Goal: Task Accomplishment & Management: Manage account settings

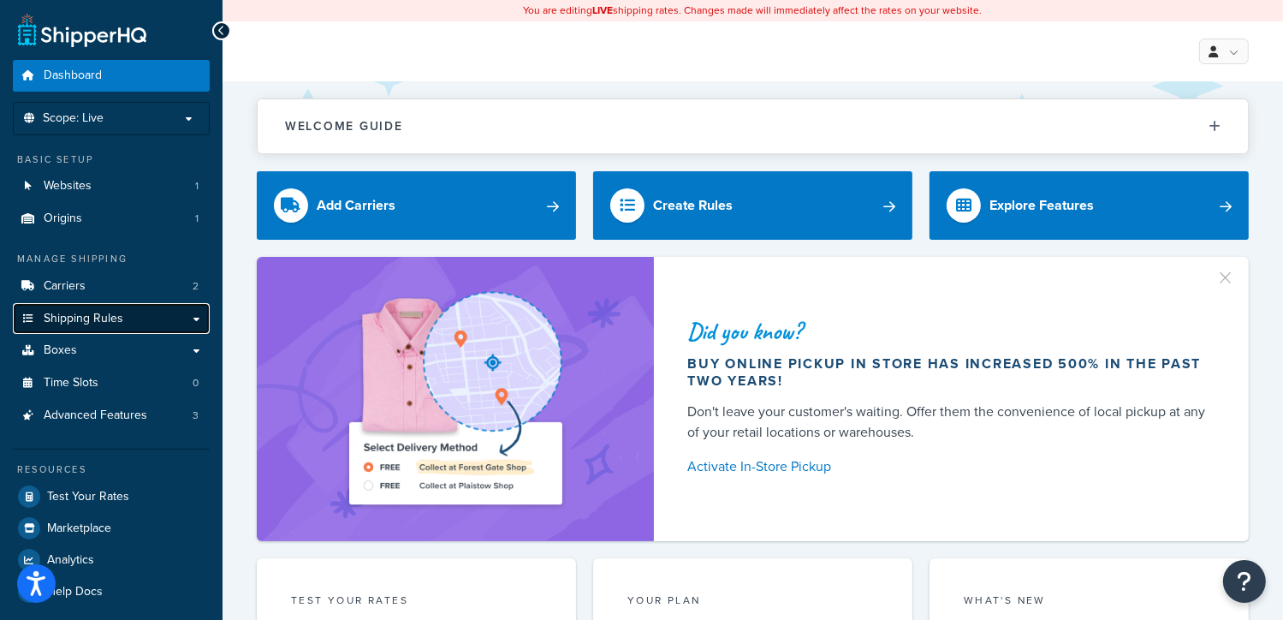
click at [134, 311] on link "Shipping Rules" at bounding box center [111, 319] width 197 height 32
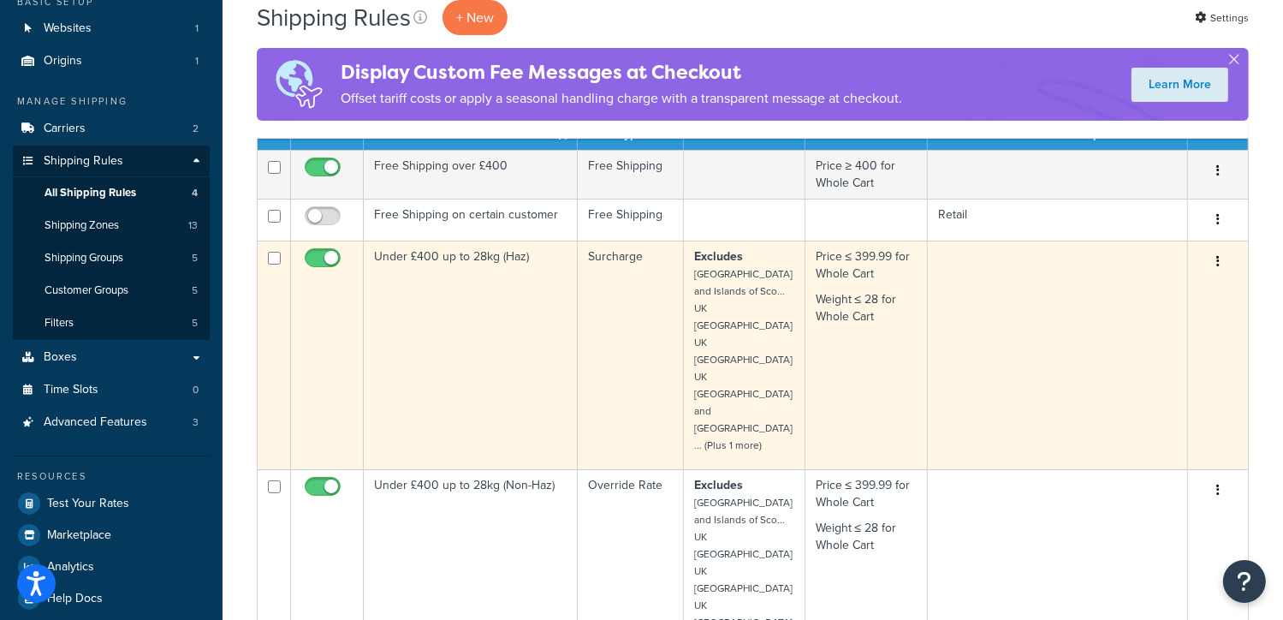
scroll to position [147, 0]
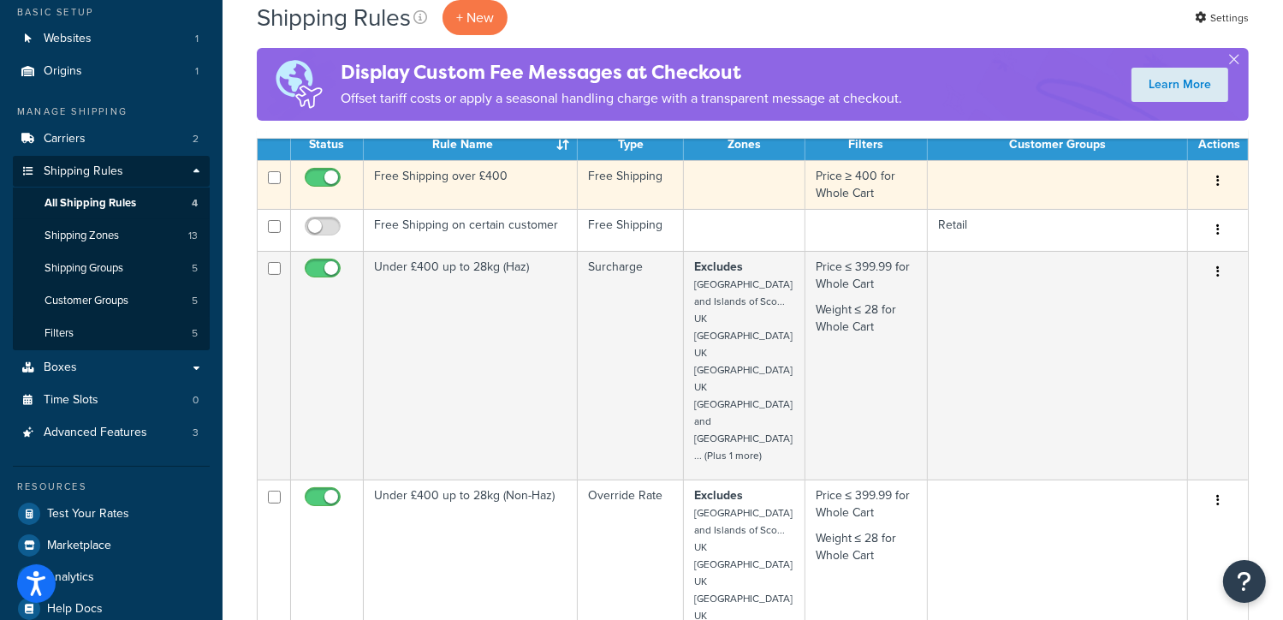
click at [1222, 184] on button "button" at bounding box center [1218, 181] width 24 height 27
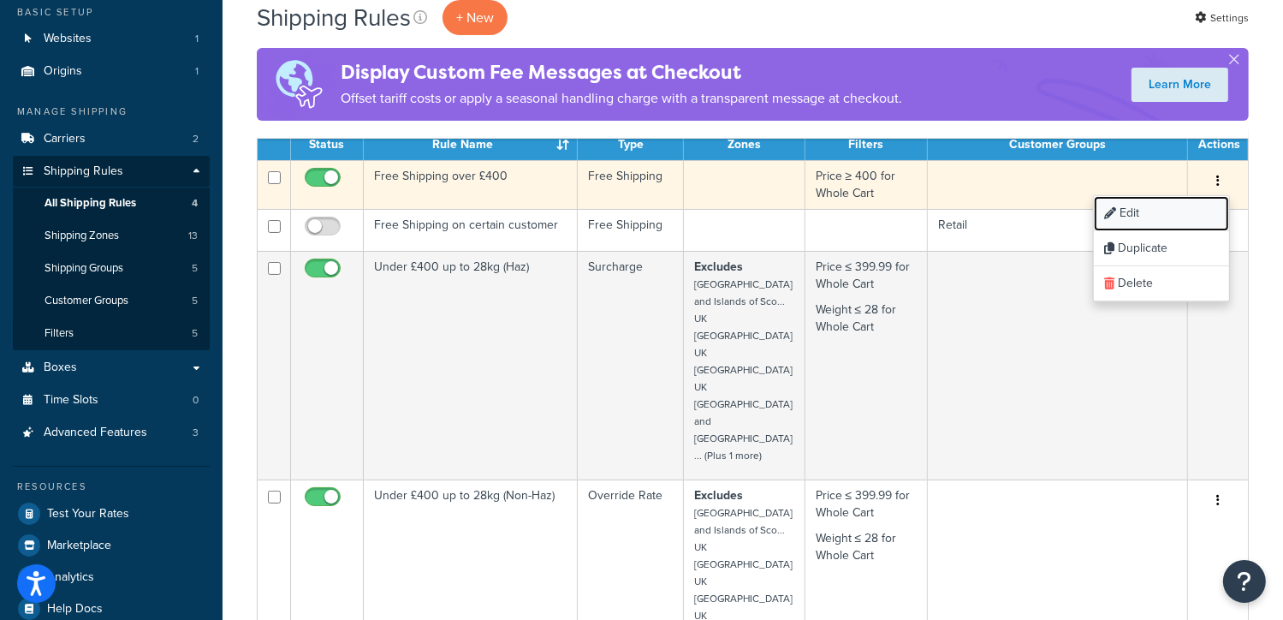
click at [1141, 209] on link "Edit" at bounding box center [1161, 213] width 135 height 35
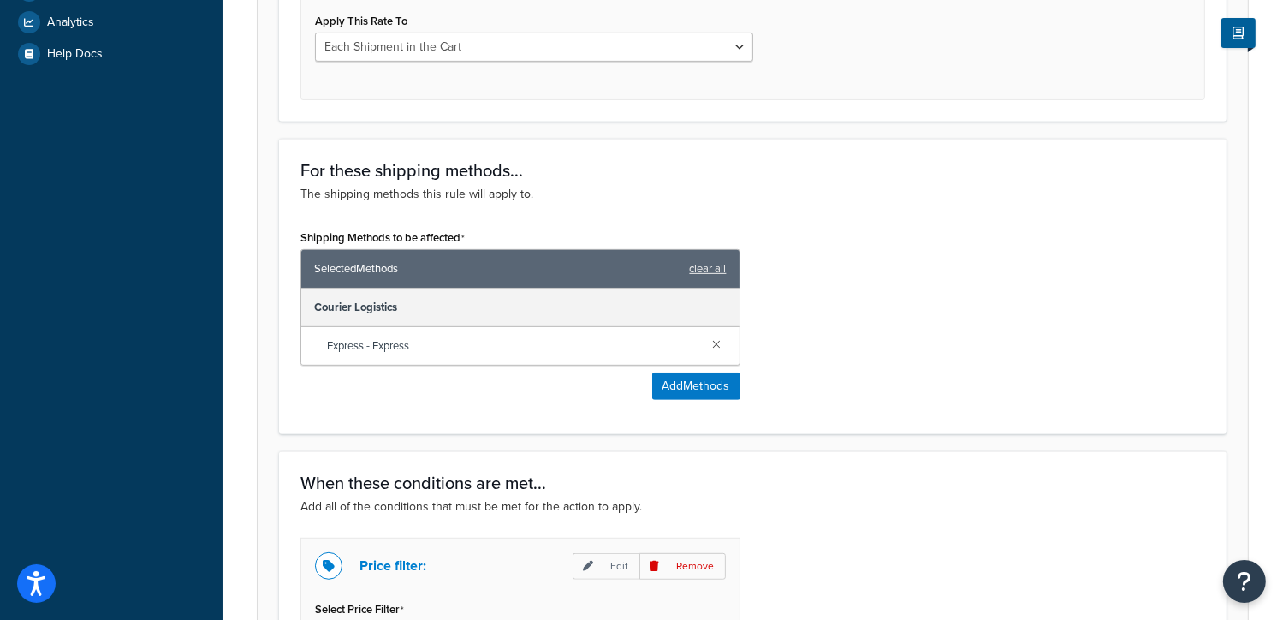
scroll to position [704, 0]
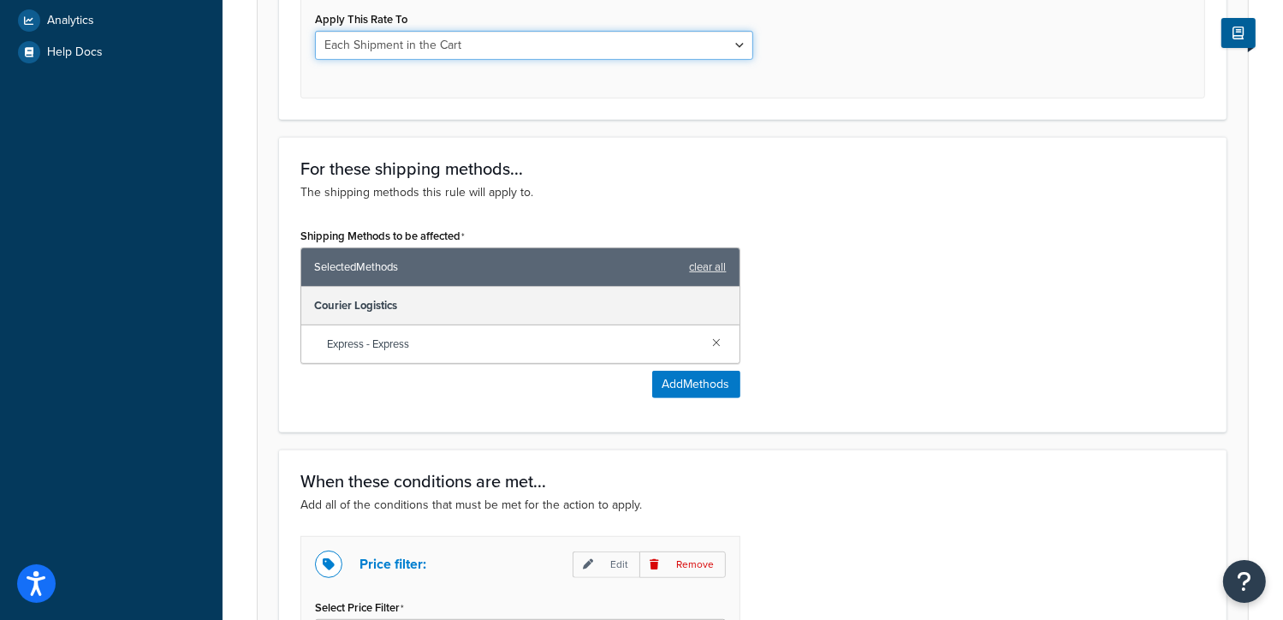
click at [736, 36] on select "Each Shipment in the Cart Each Shipping Group in the Cart Each Item within a Sh…" at bounding box center [534, 45] width 438 height 29
click at [315, 31] on select "Each Shipment in the Cart Each Shipping Group in the Cart Each Item within a Sh…" at bounding box center [534, 45] width 438 height 29
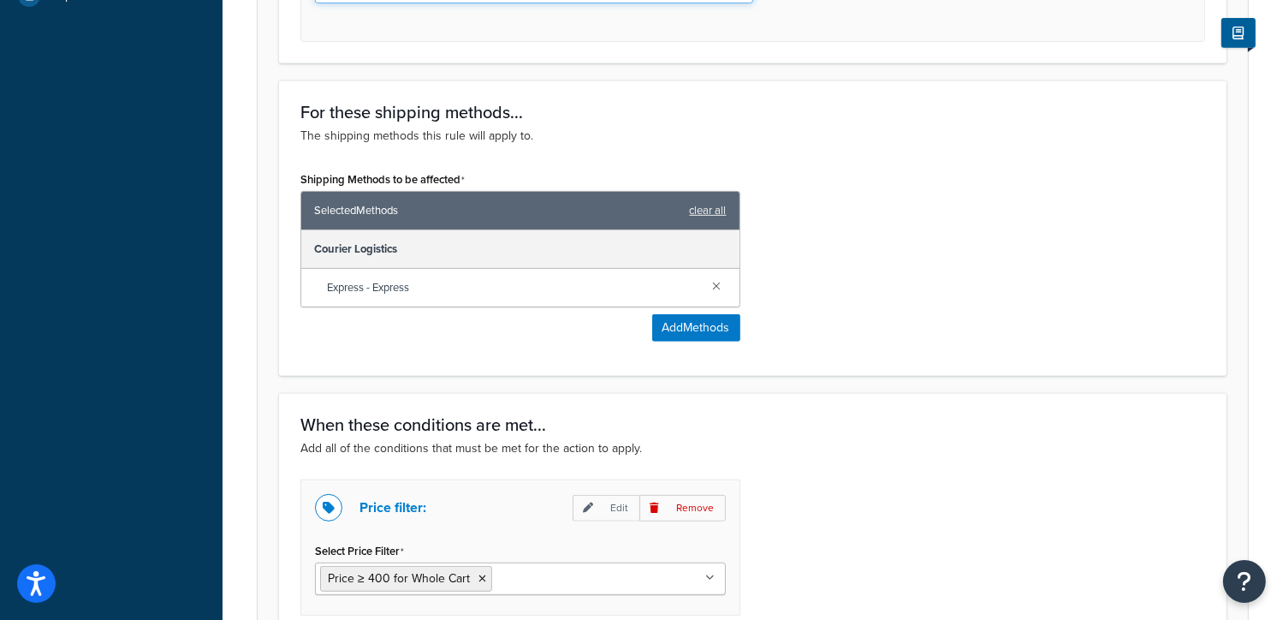
scroll to position [757, 0]
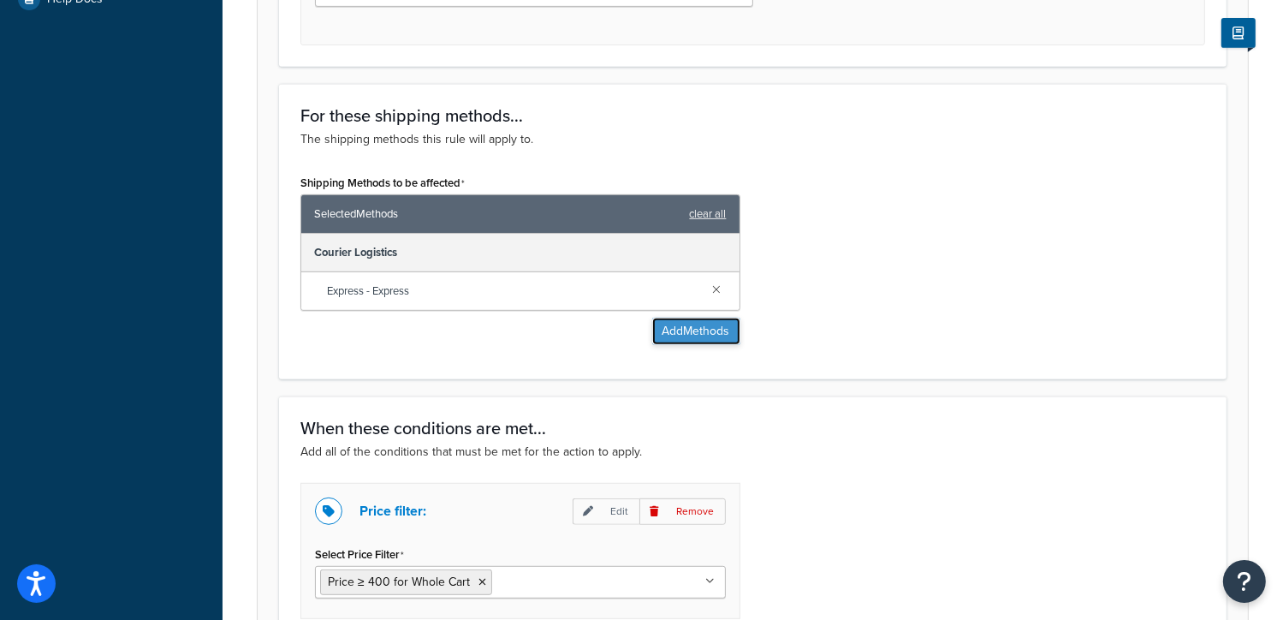
click at [695, 326] on button "Add Methods" at bounding box center [696, 331] width 88 height 27
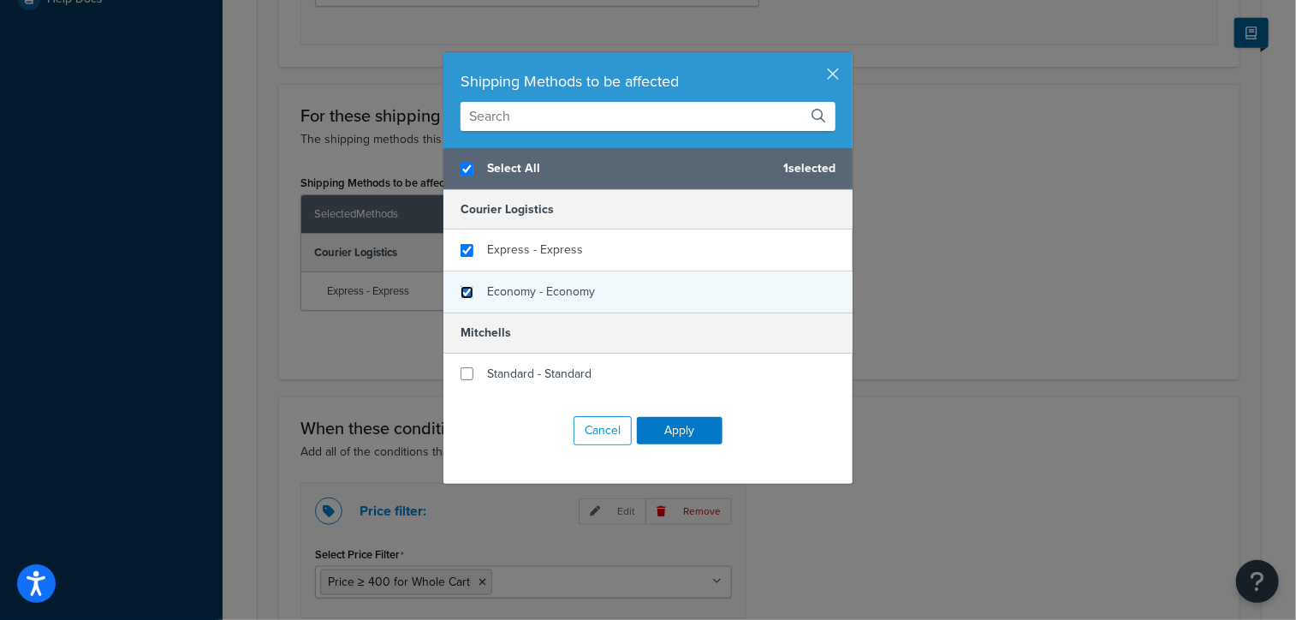
checkbox input "true"
click at [461, 292] on input "checkbox" at bounding box center [467, 292] width 13 height 13
checkbox input "true"
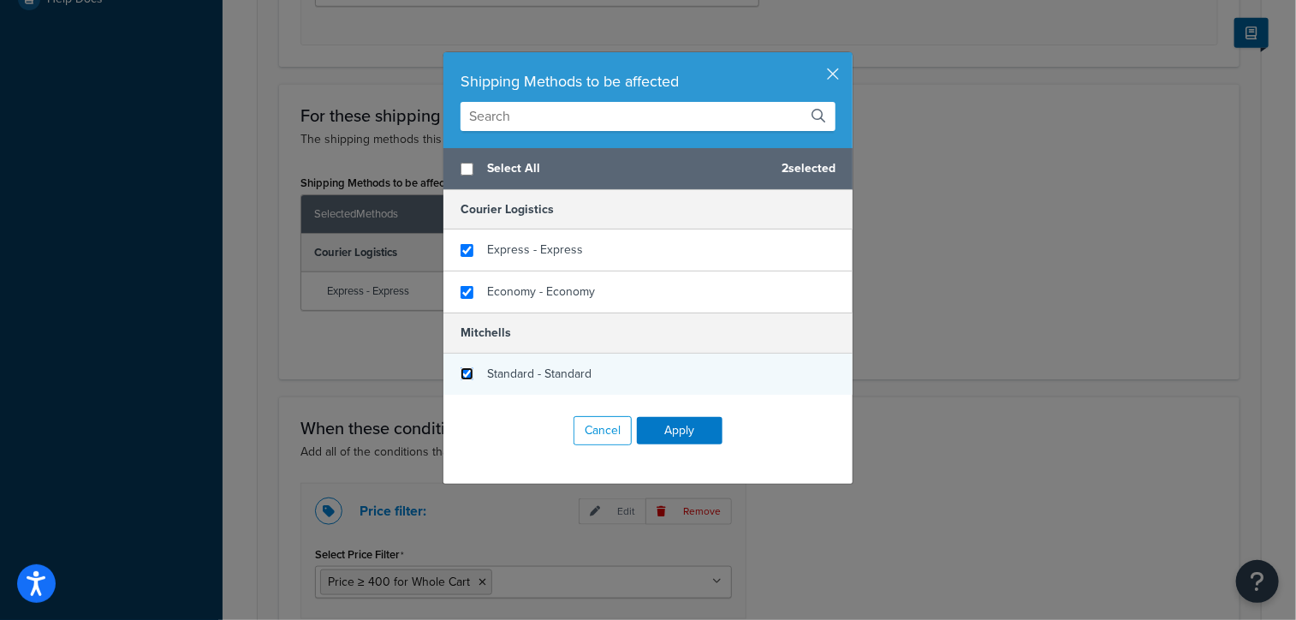
checkbox input "false"
click at [461, 378] on input "checkbox" at bounding box center [467, 373] width 13 height 13
checkbox input "true"
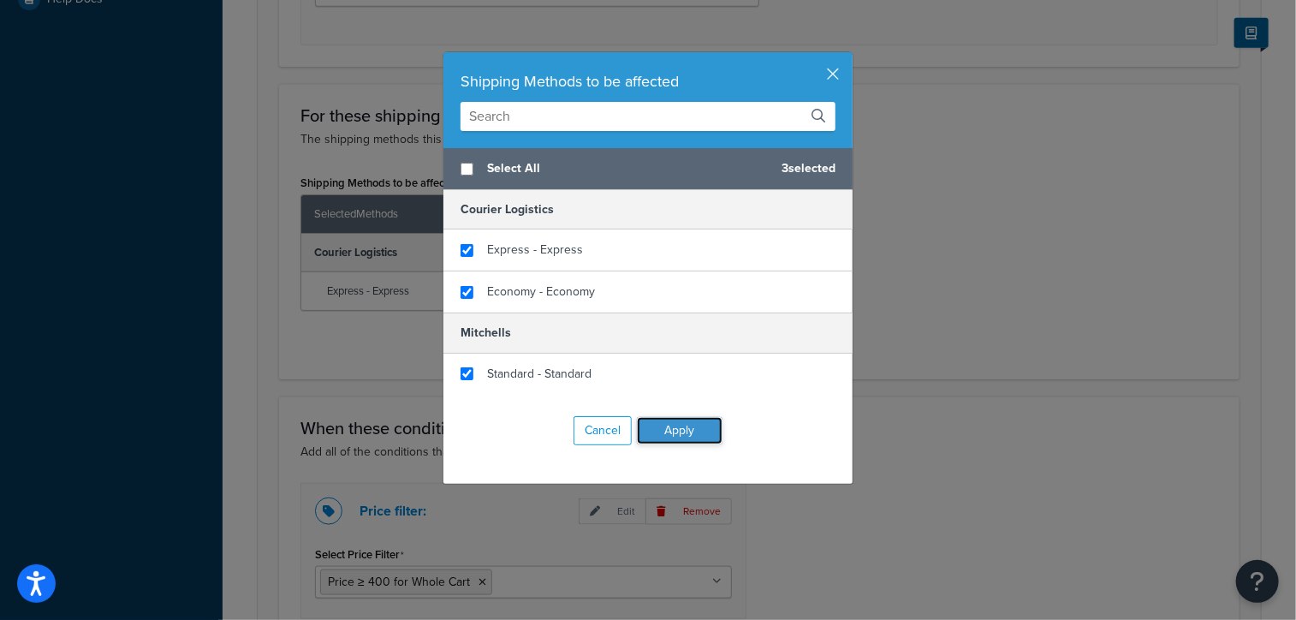
click at [684, 427] on button "Apply" at bounding box center [680, 430] width 86 height 27
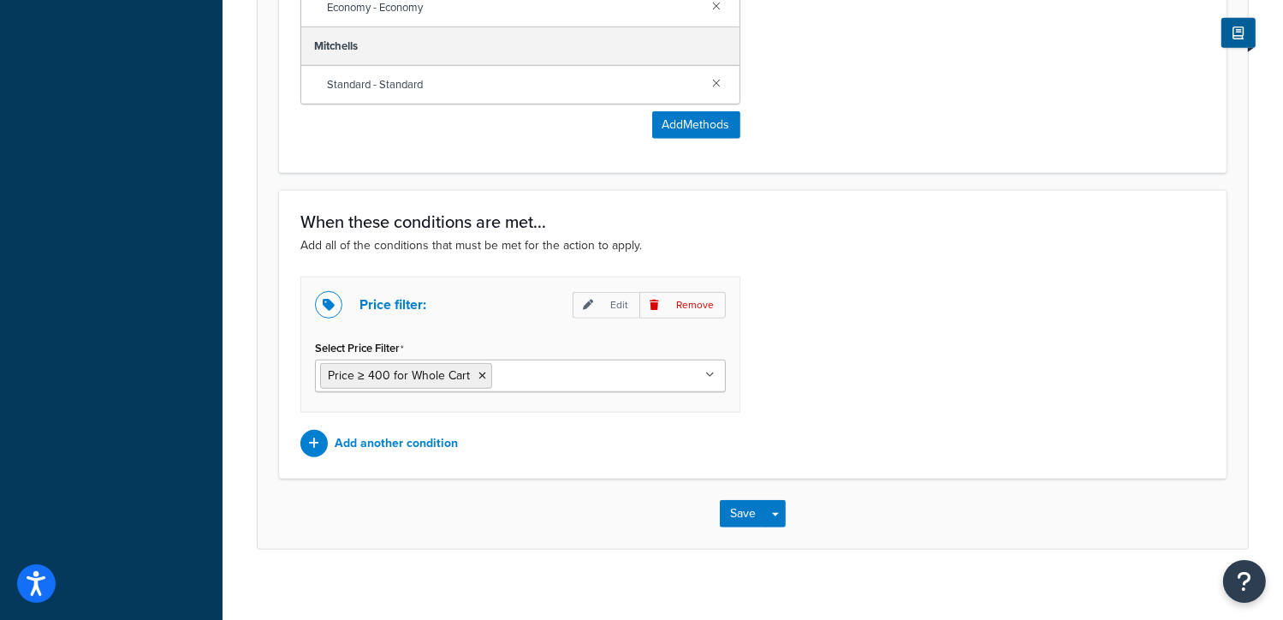
scroll to position [1091, 0]
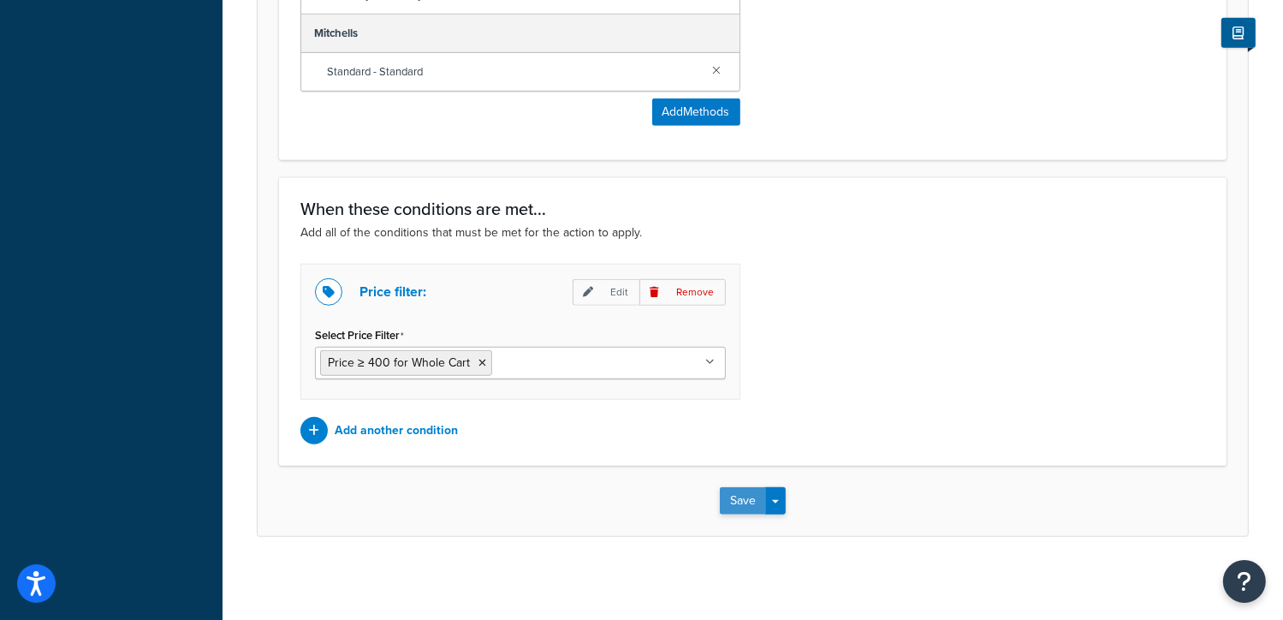
click at [740, 498] on button "Save" at bounding box center [743, 500] width 46 height 27
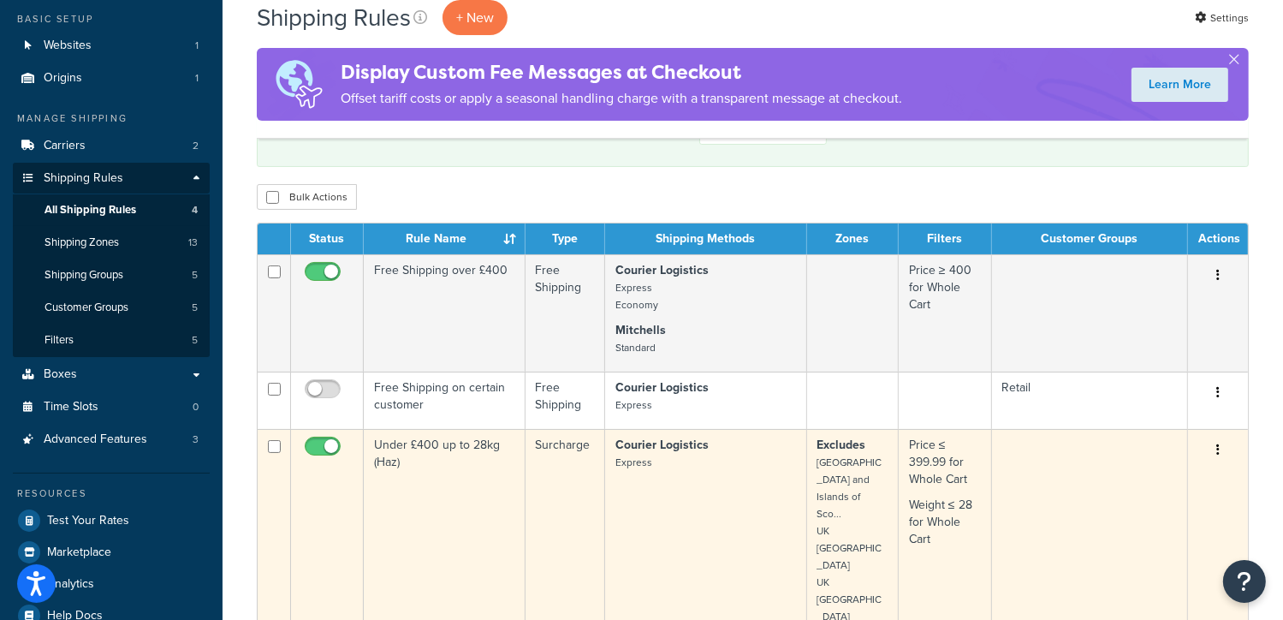
scroll to position [142, 0]
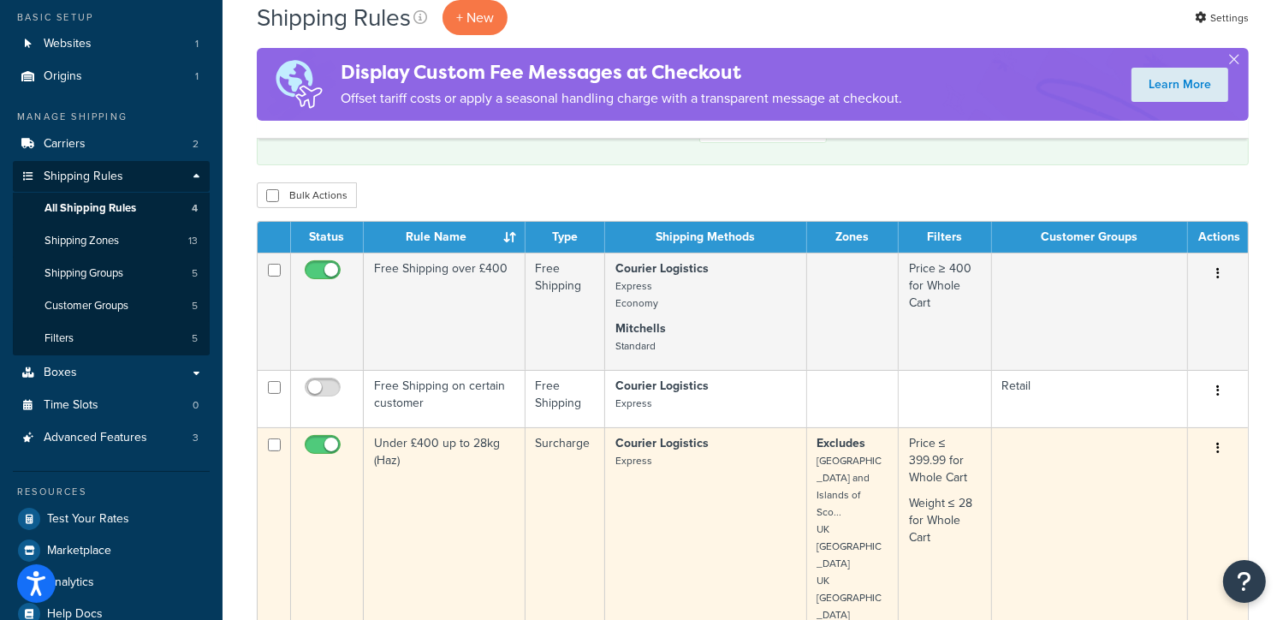
click at [1222, 451] on button "button" at bounding box center [1218, 448] width 24 height 27
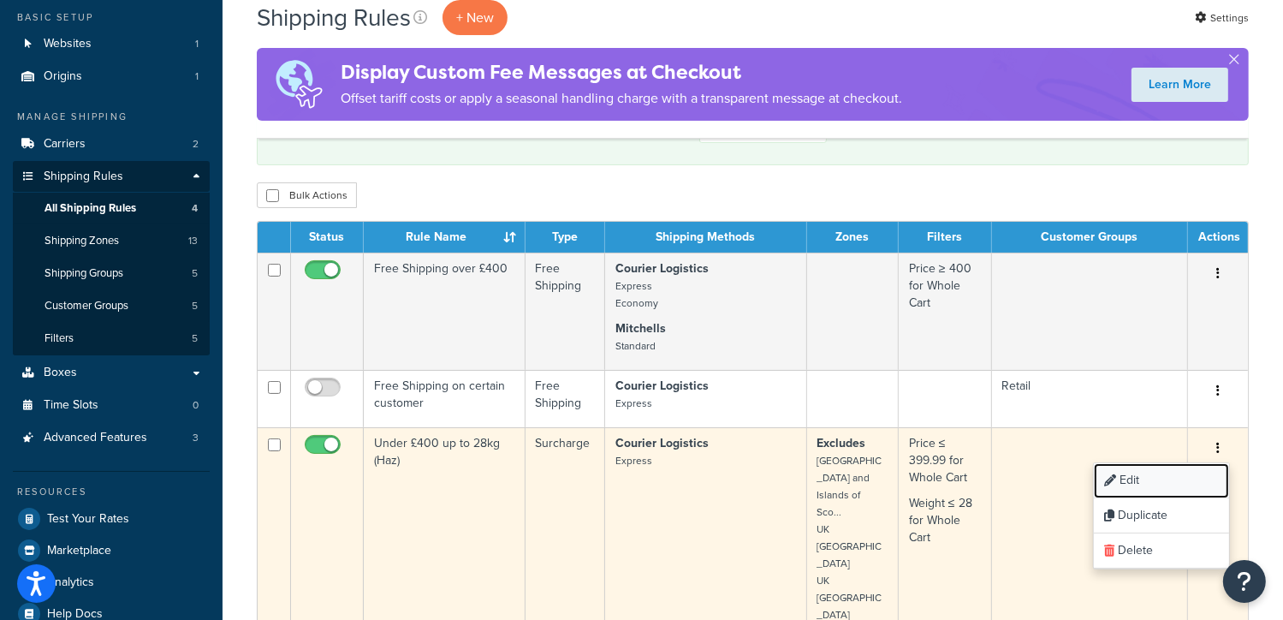
click at [1124, 489] on link "Edit" at bounding box center [1161, 480] width 135 height 35
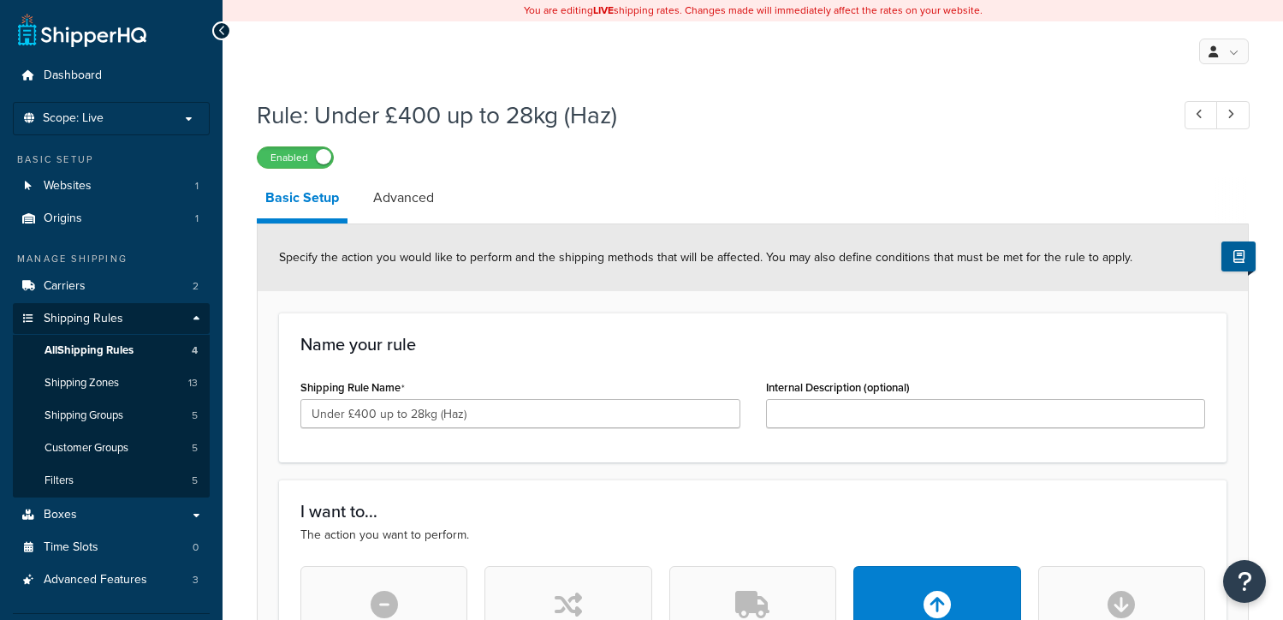
select select "SHIPPING_GROUP"
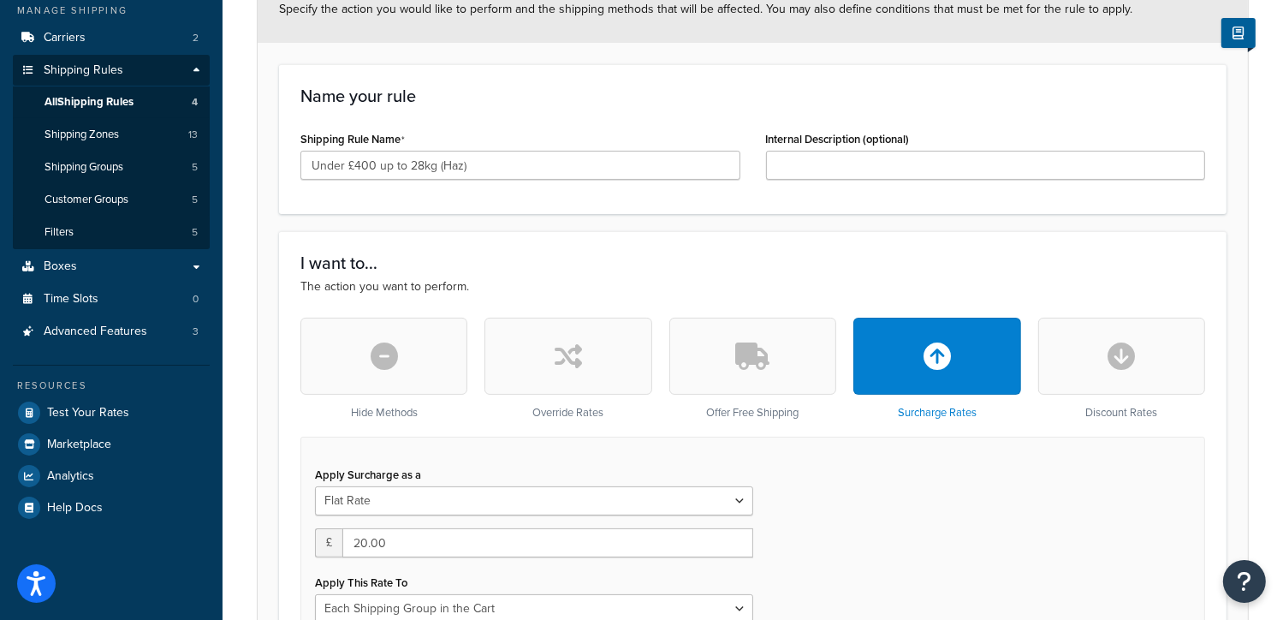
scroll to position [247, 0]
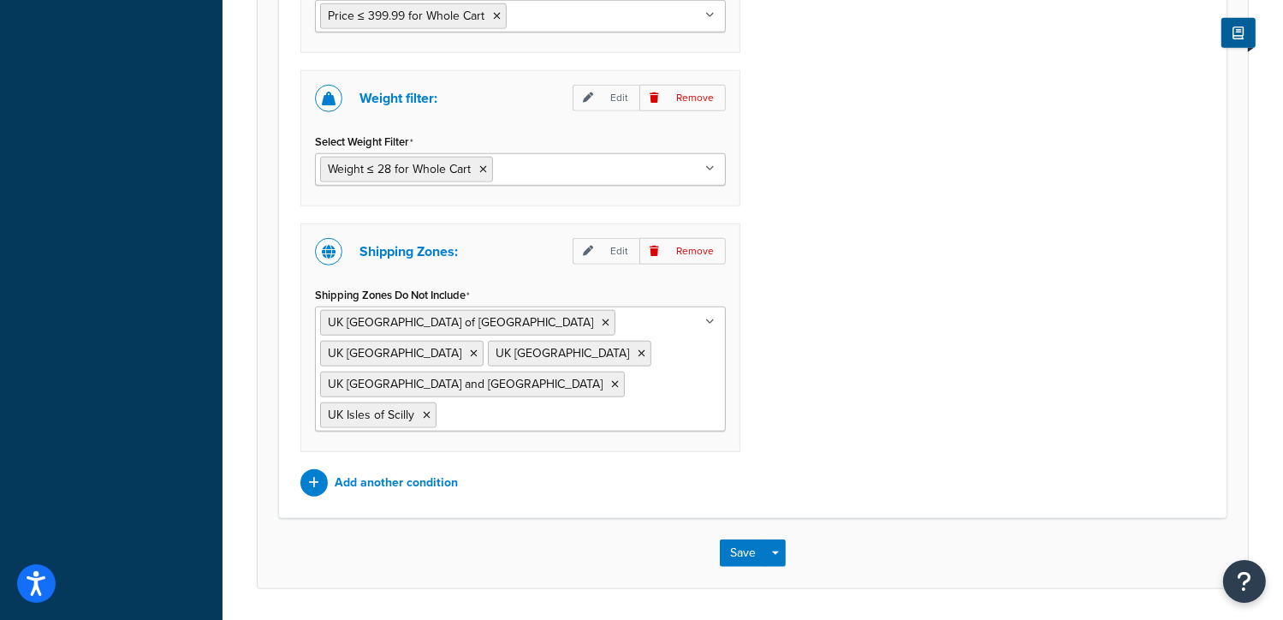
scroll to position [1547, 0]
click at [751, 538] on button "Save" at bounding box center [743, 551] width 46 height 27
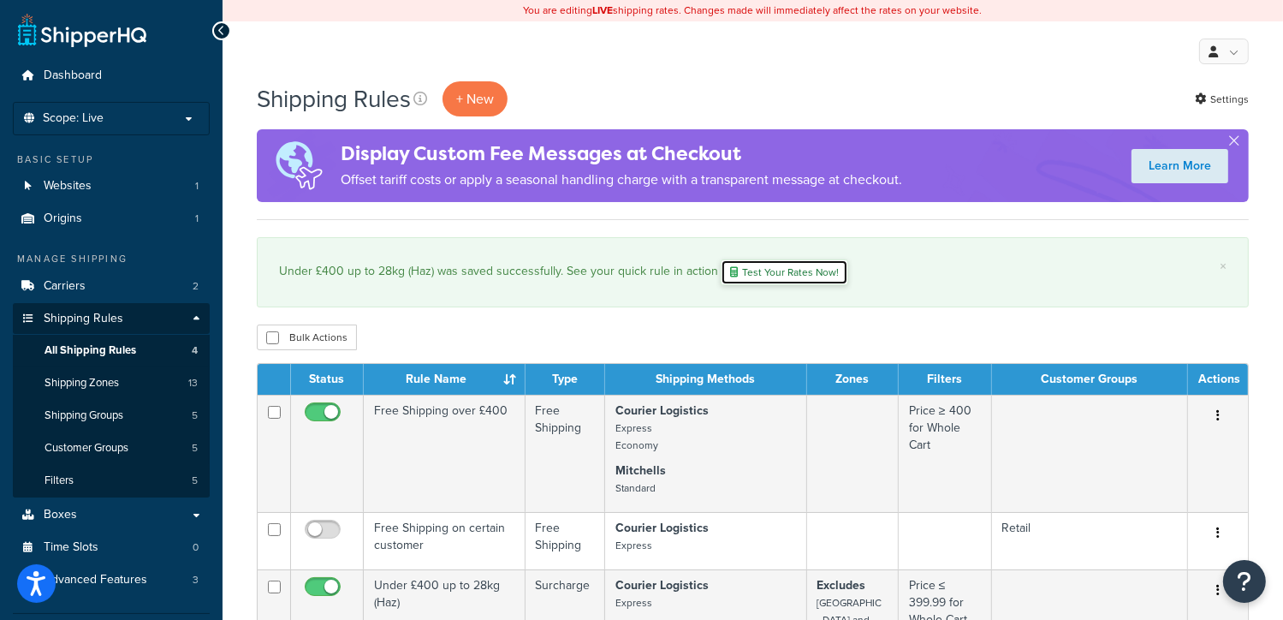
click at [771, 270] on link "Test Your Rates Now!" at bounding box center [785, 272] width 128 height 26
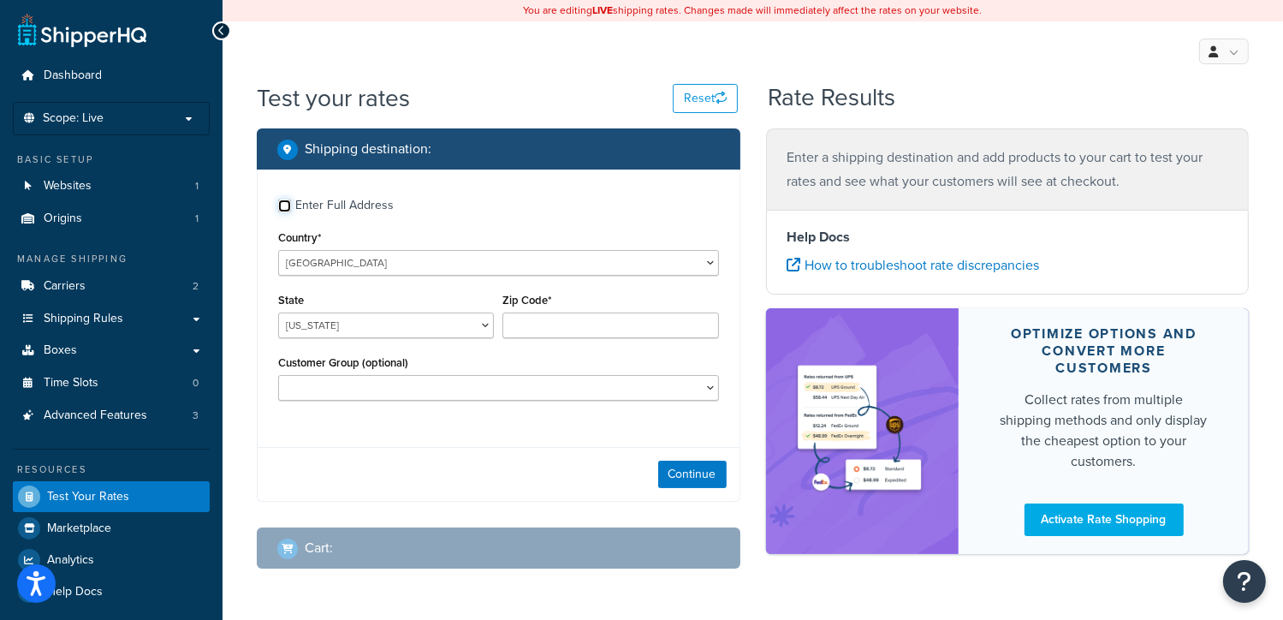
click at [285, 207] on input "Enter Full Address" at bounding box center [284, 205] width 13 height 13
checkbox input "true"
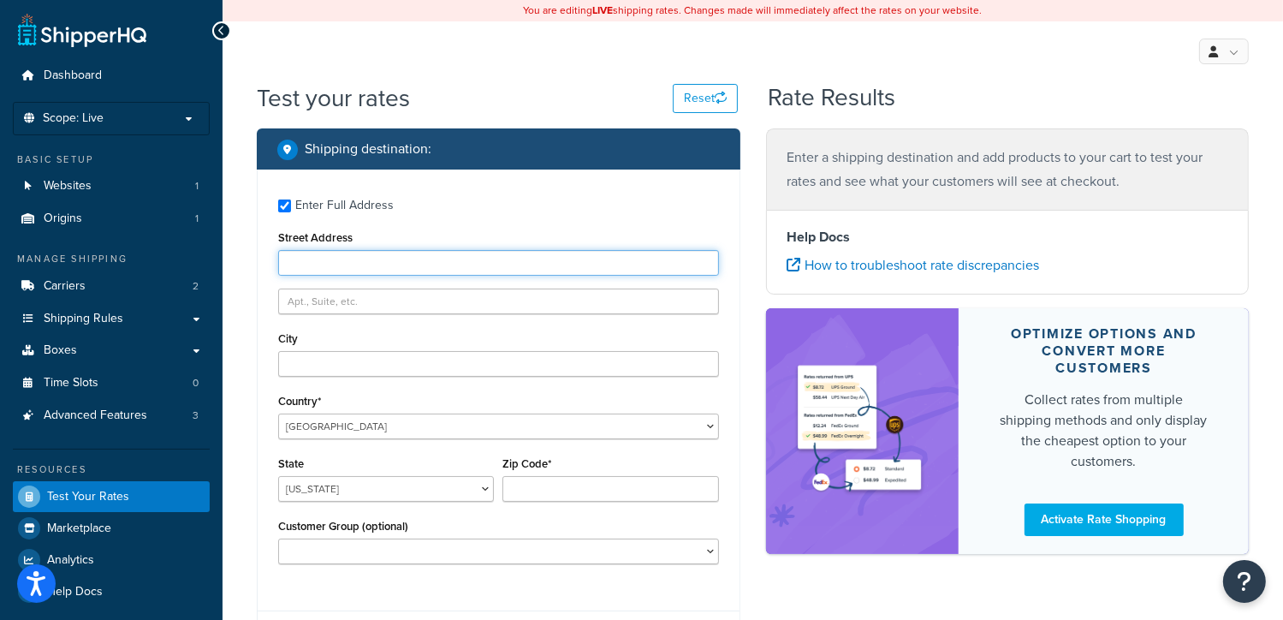
click at [360, 258] on input "Street Address" at bounding box center [498, 263] width 441 height 26
type input "The Old Stable"
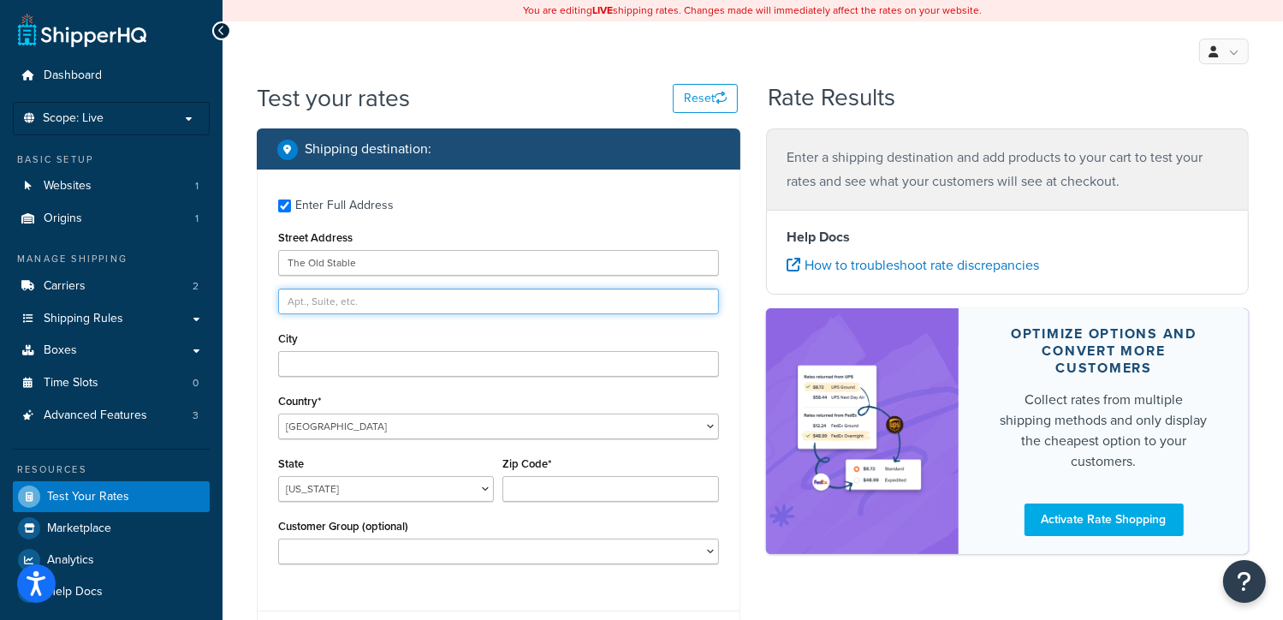
type input "Stillington Road"
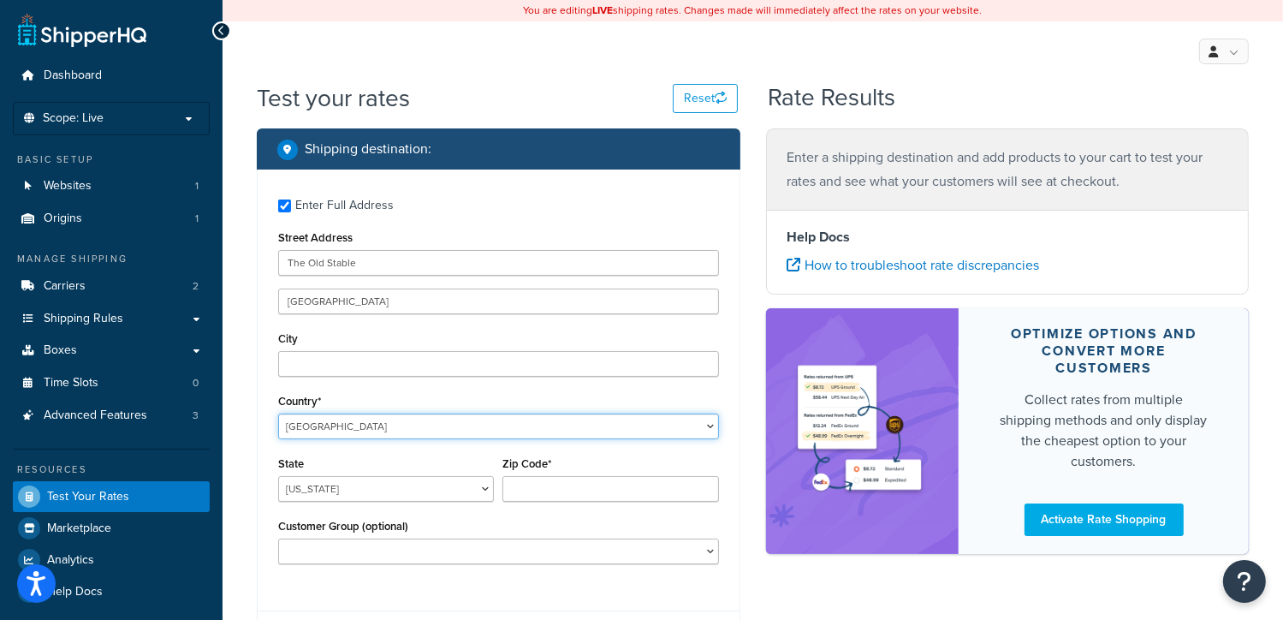
select select "GB"
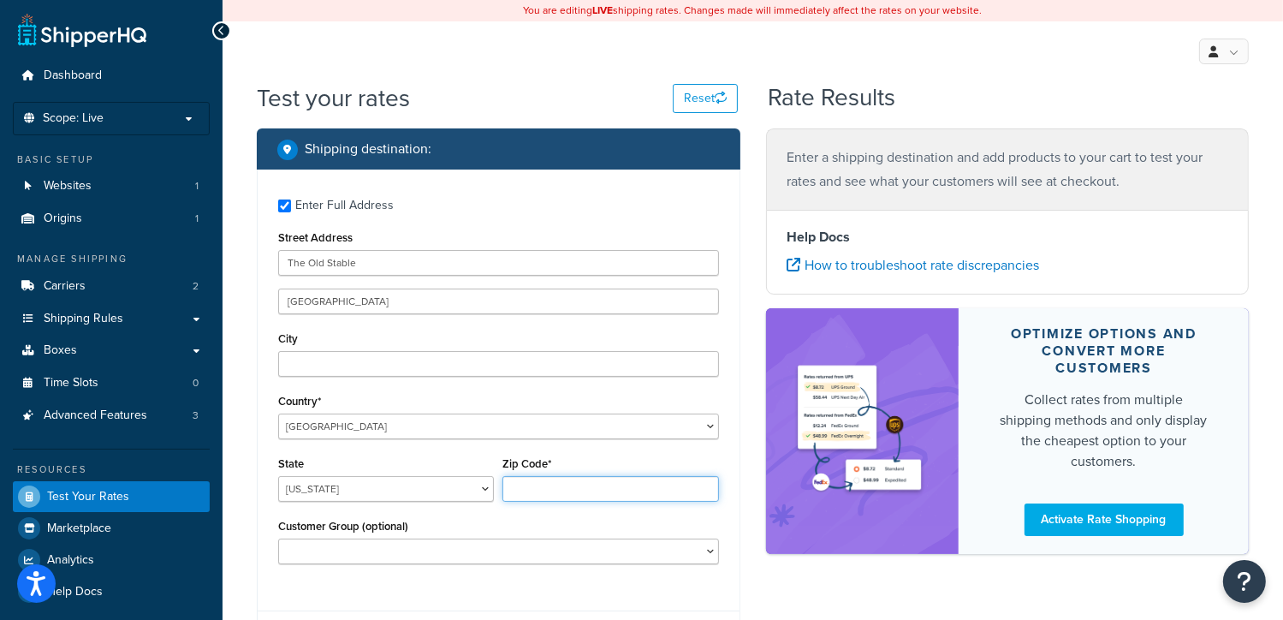
type input "YO61 1EH"
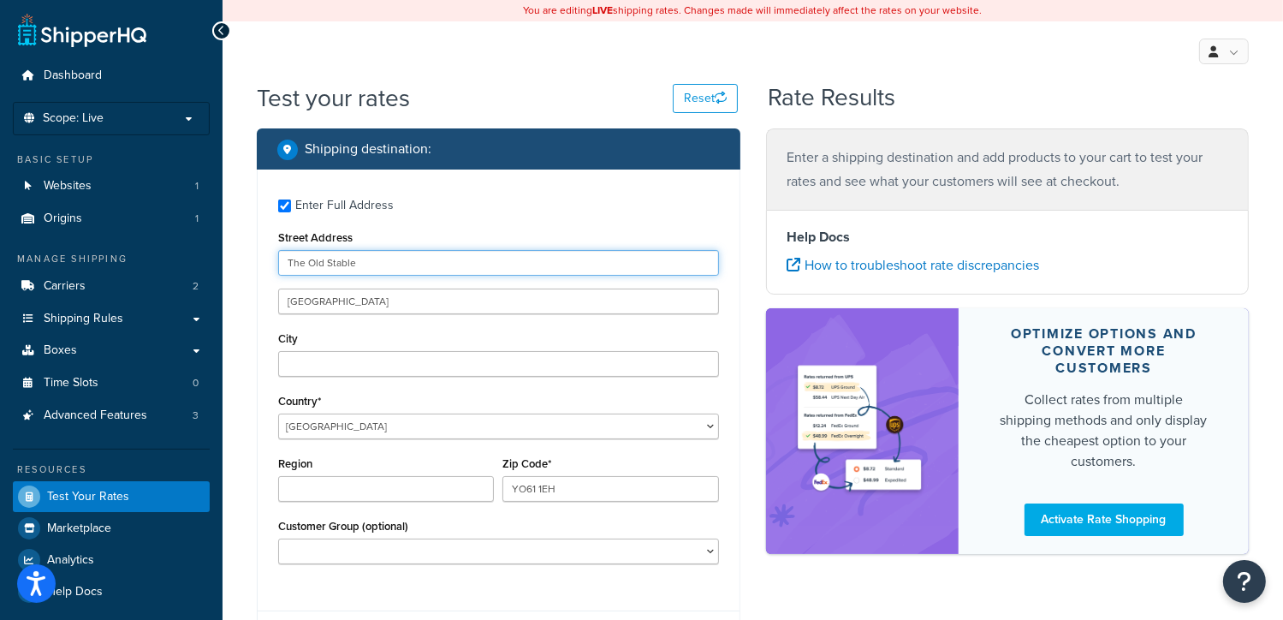
type input "Wern Industrial Estate"
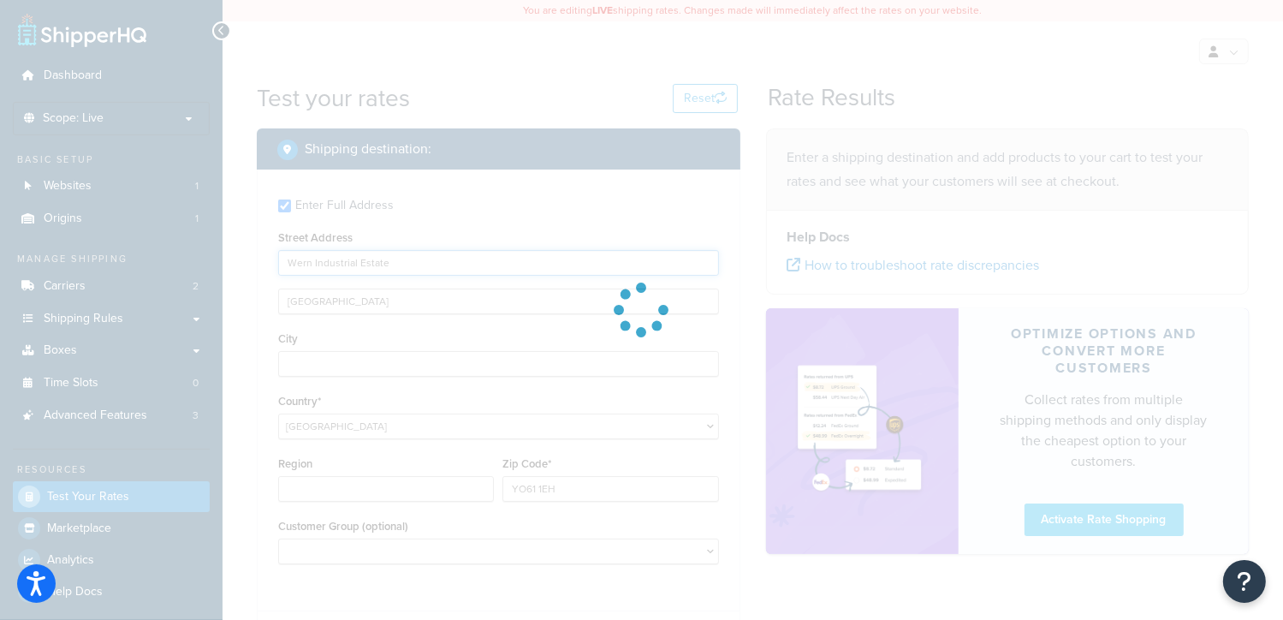
type input "The Old Stable"
type input "AL"
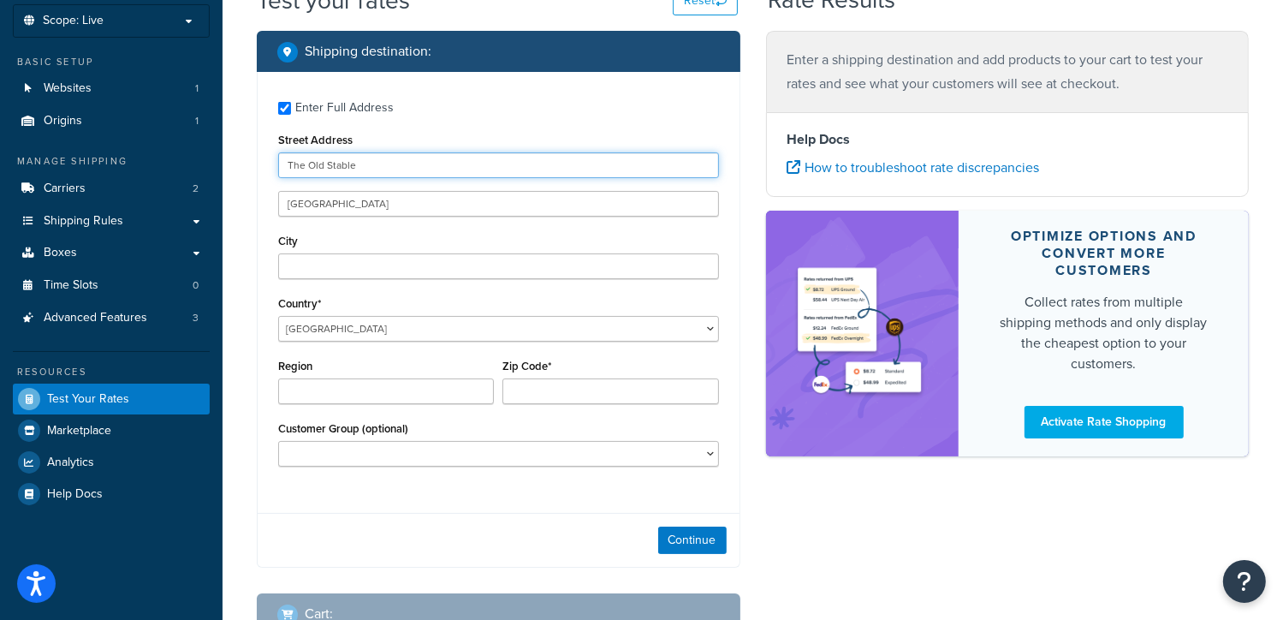
scroll to position [98, 0]
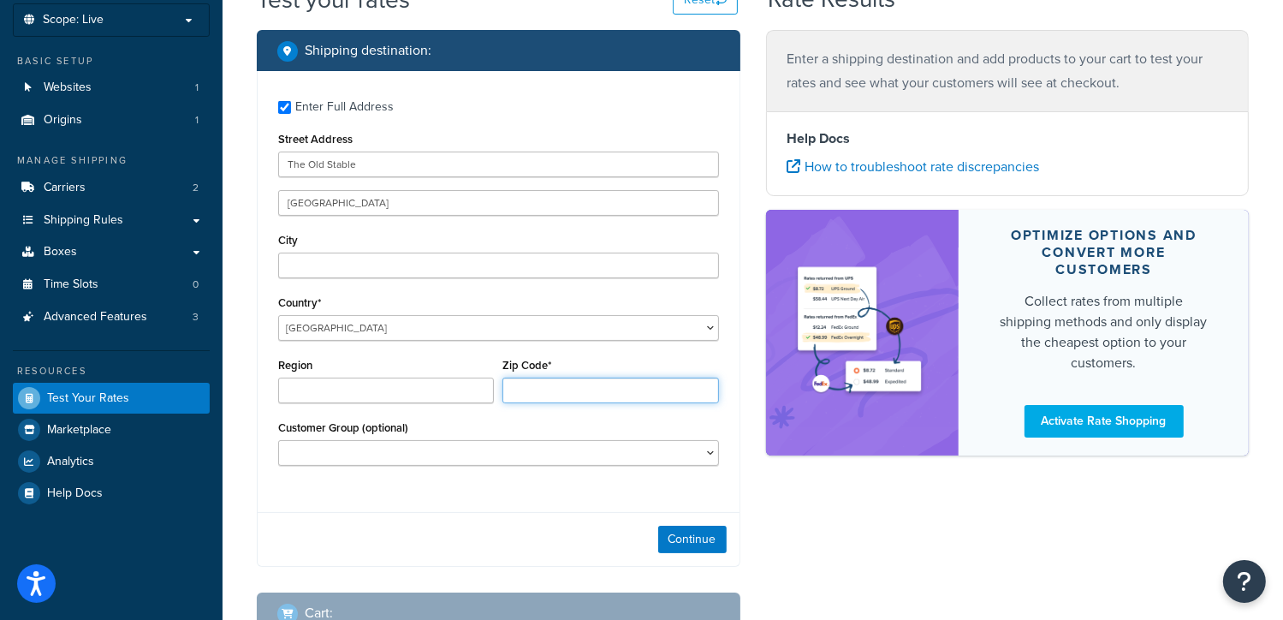
click at [555, 393] on input "Zip Code*" at bounding box center [610, 391] width 216 height 26
type input "YO61 1EH"
type input "Wern Industrial Estate"
type input "BA12 8LN"
click at [692, 543] on button "Continue" at bounding box center [692, 539] width 68 height 27
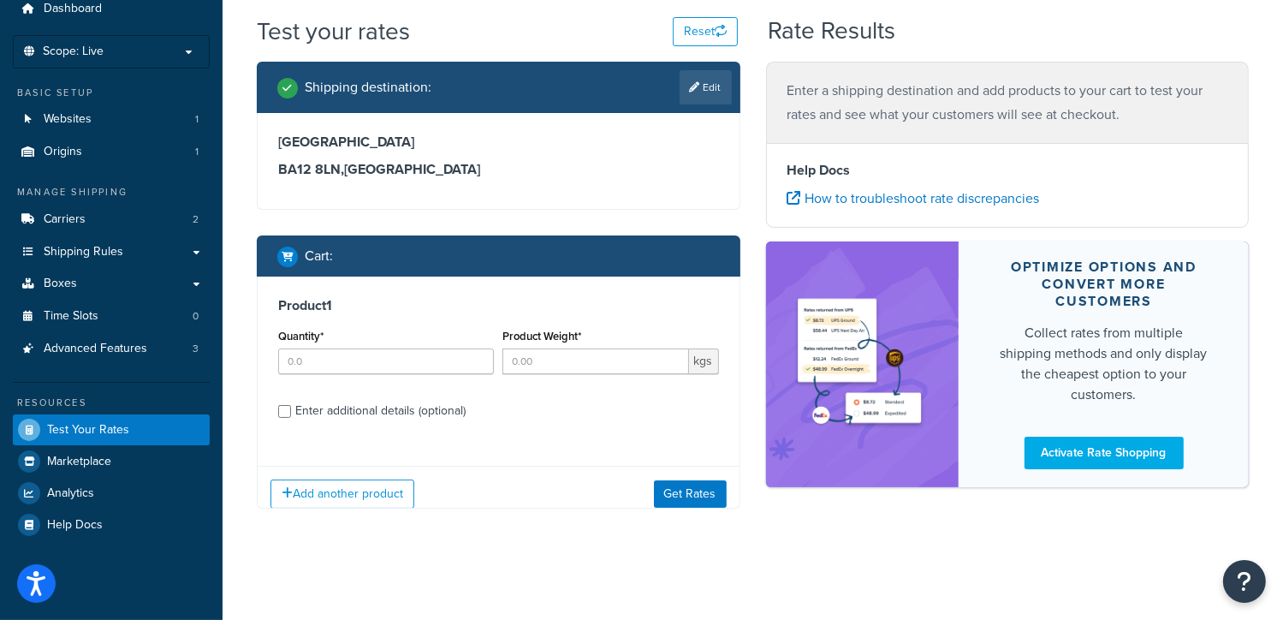
scroll to position [79, 0]
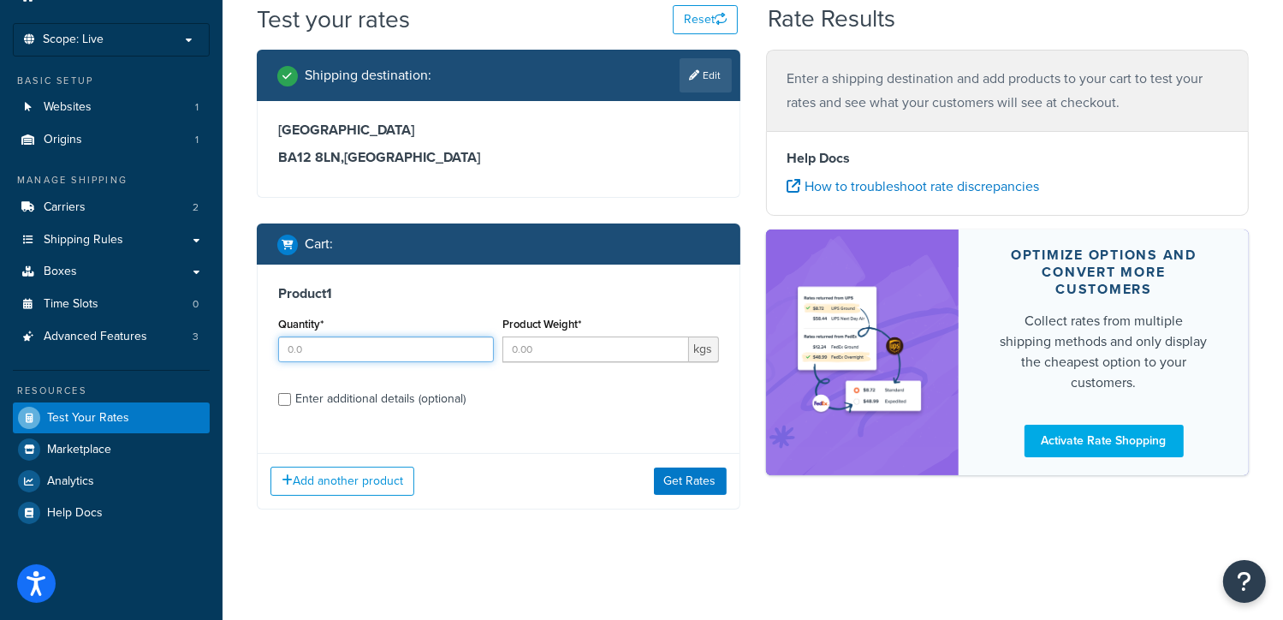
click at [367, 345] on input "Quantity*" at bounding box center [386, 349] width 216 height 26
type input "1"
type input "27"
click at [678, 474] on button "Get Rates" at bounding box center [690, 480] width 73 height 27
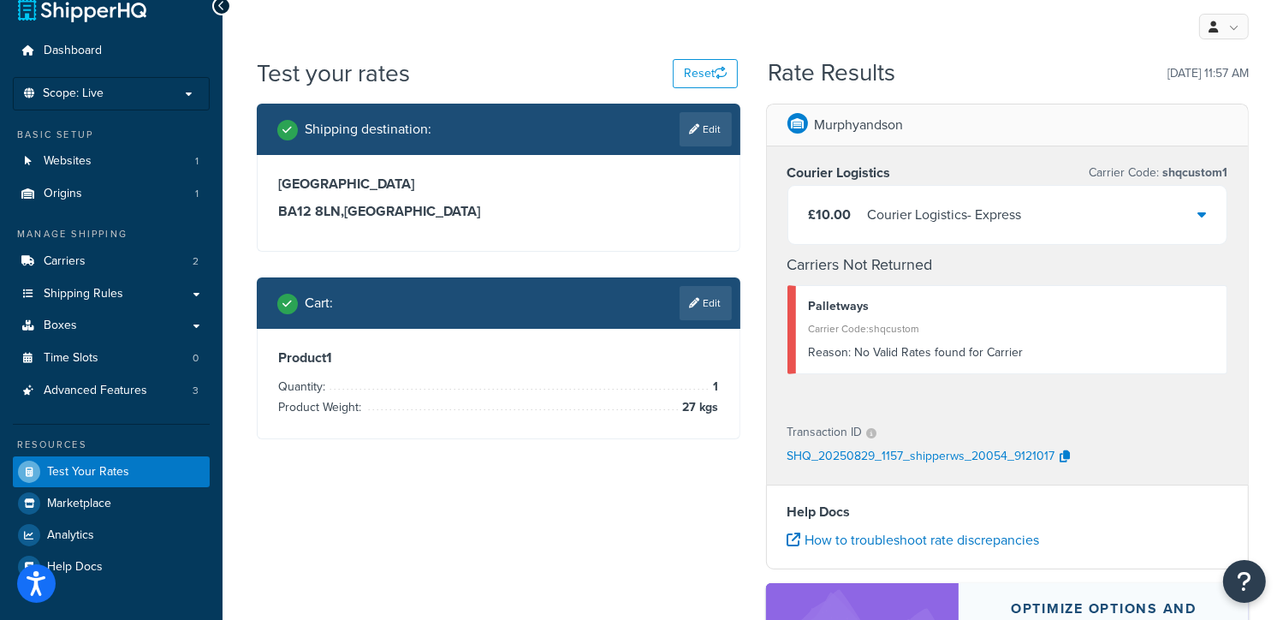
scroll to position [0, 0]
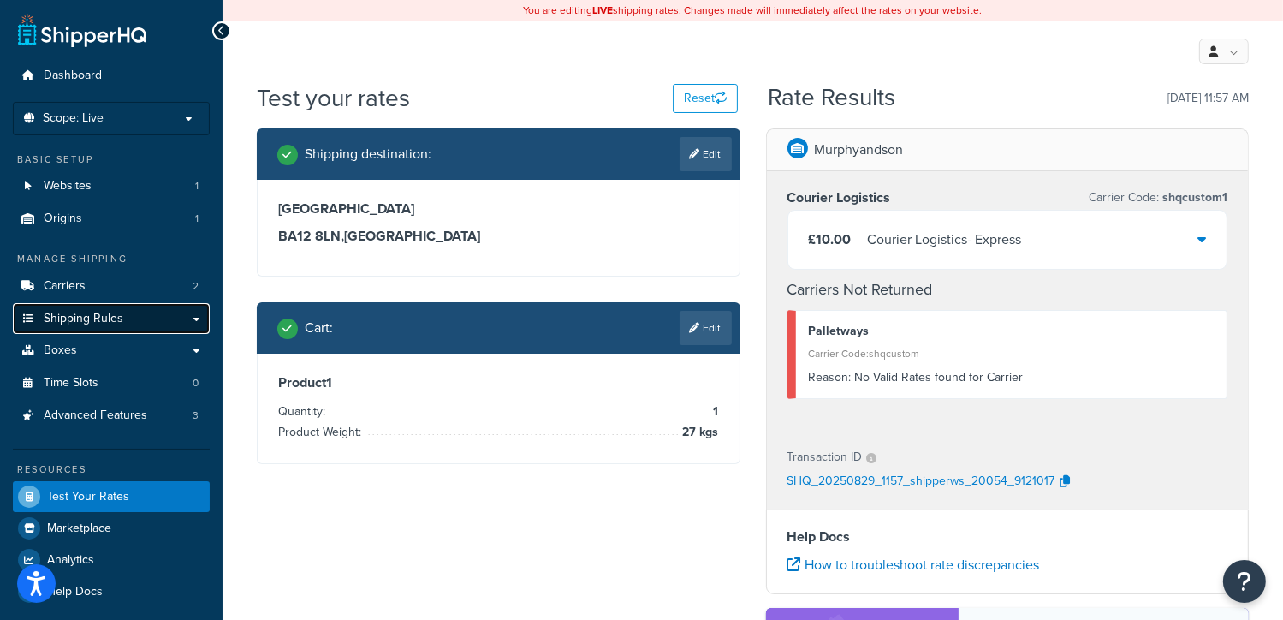
click at [85, 306] on link "Shipping Rules" at bounding box center [111, 319] width 197 height 32
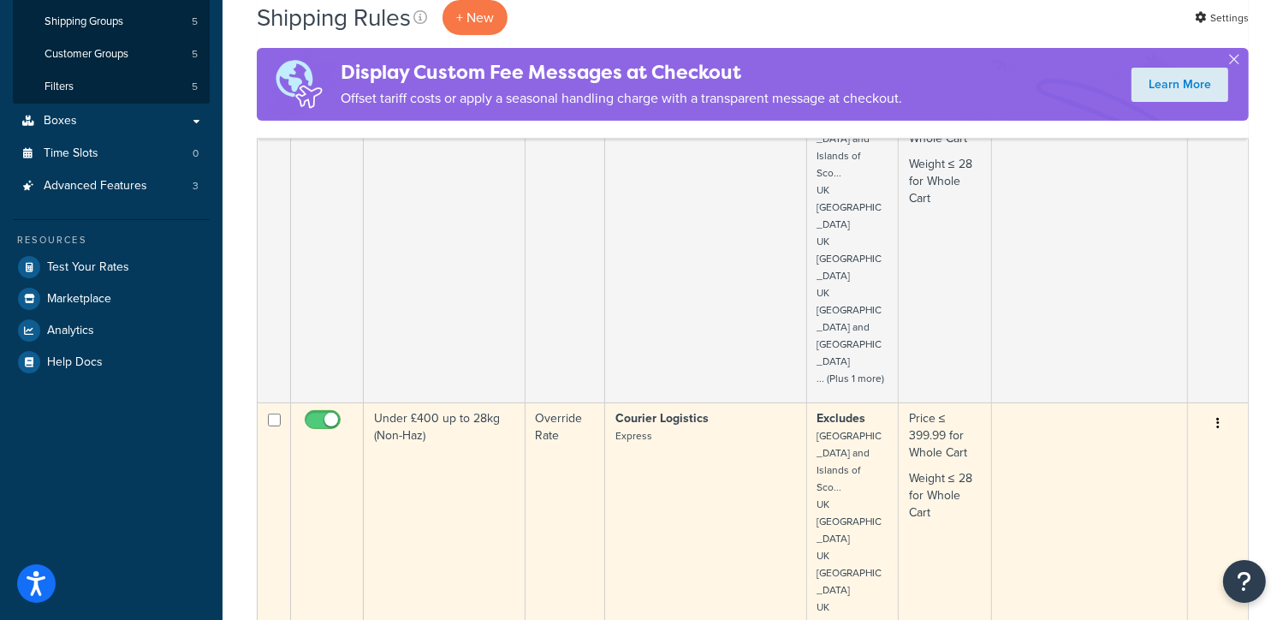
scroll to position [376, 0]
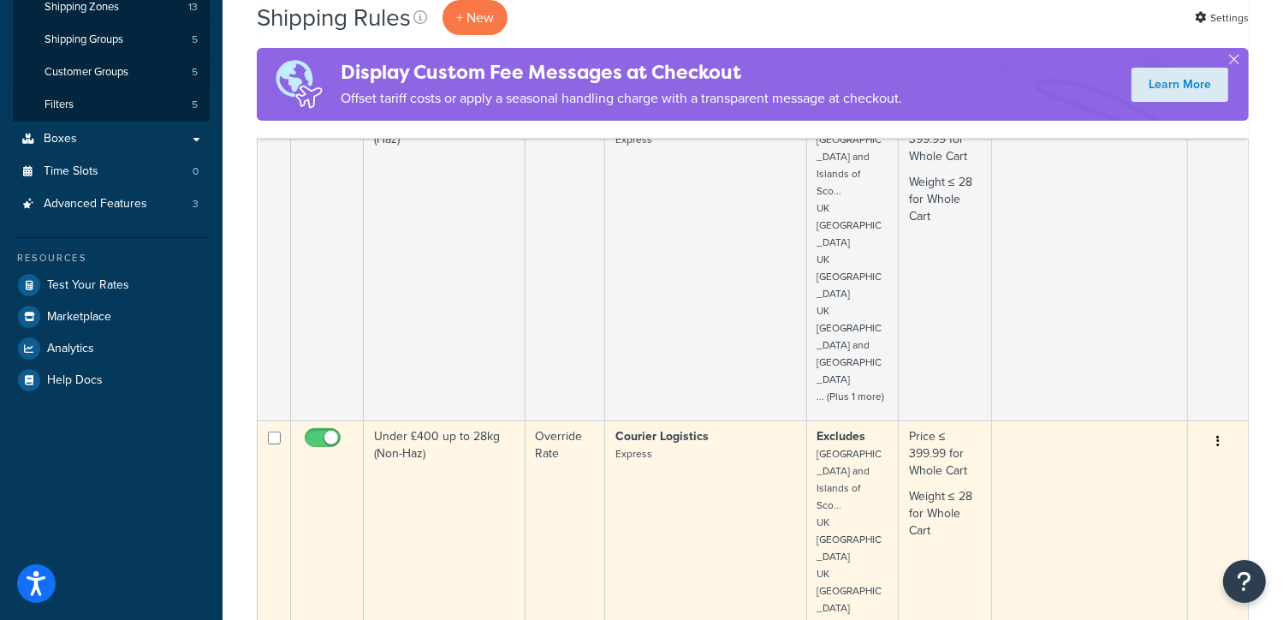
click at [1213, 428] on button "button" at bounding box center [1218, 441] width 24 height 27
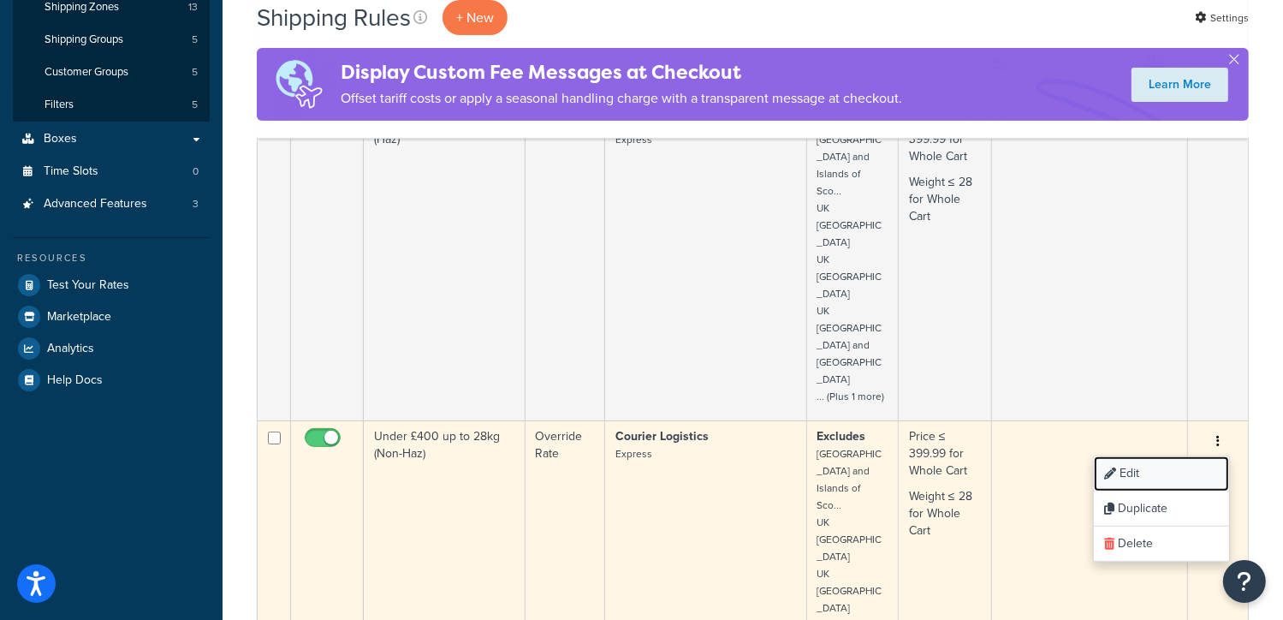
click at [1138, 456] on link "Edit" at bounding box center [1161, 473] width 135 height 35
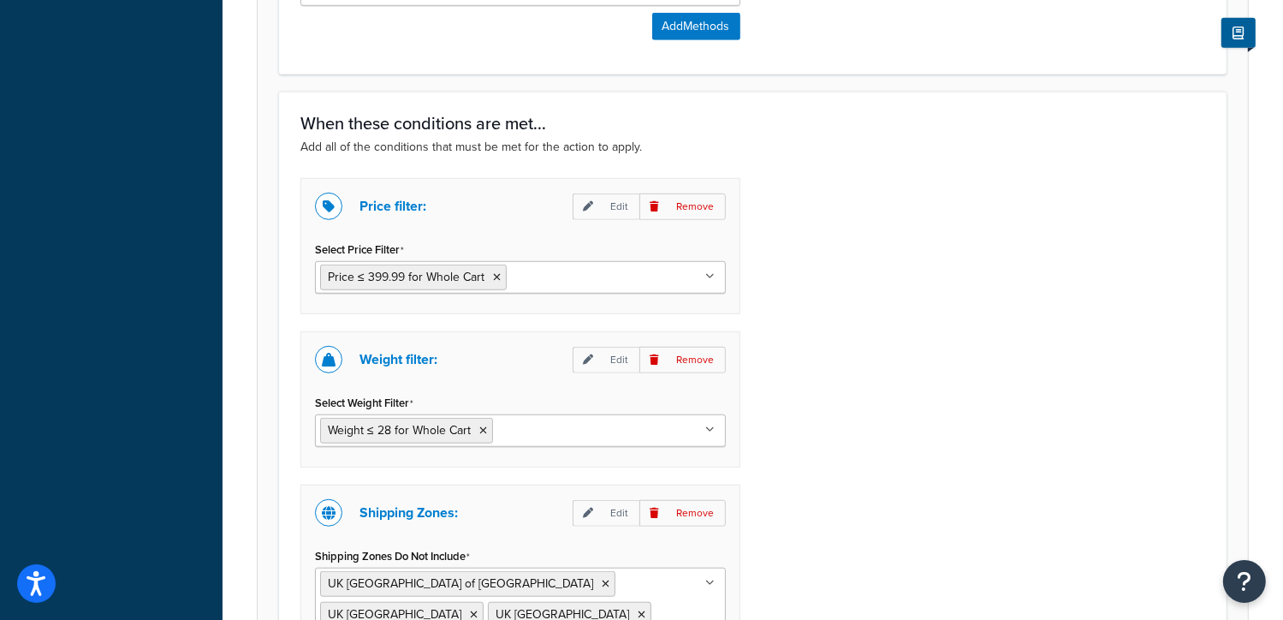
scroll to position [1449, 0]
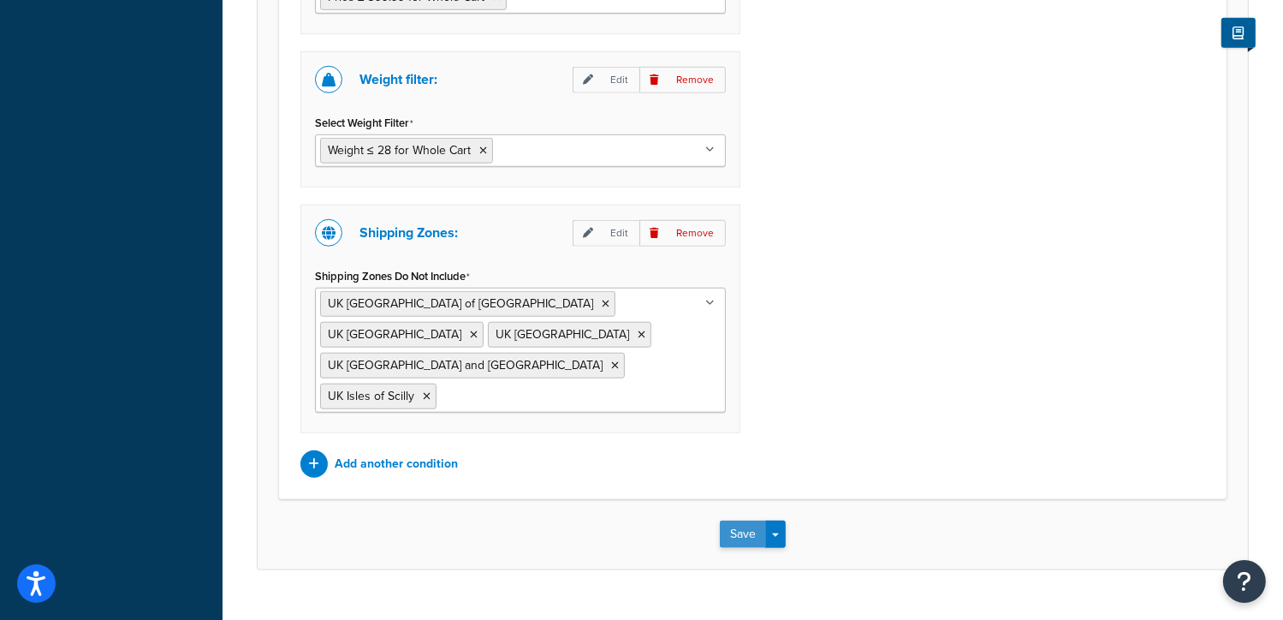
click at [758, 520] on button "Save" at bounding box center [743, 533] width 46 height 27
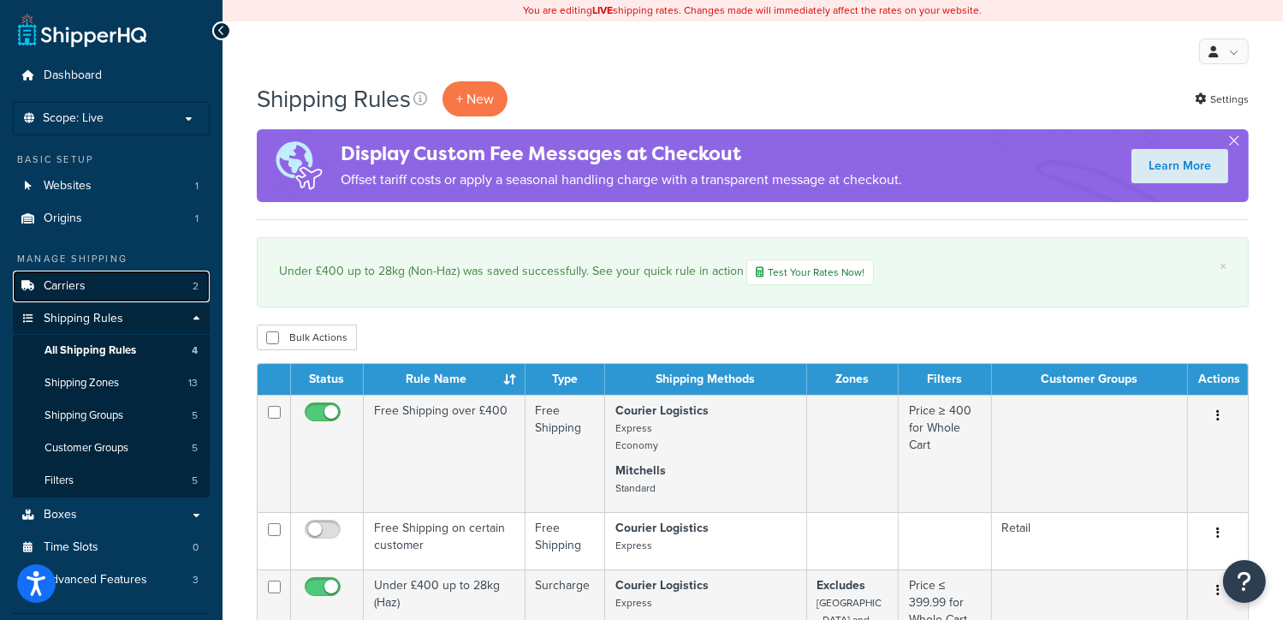
click at [161, 284] on link "Carriers 2" at bounding box center [111, 286] width 197 height 32
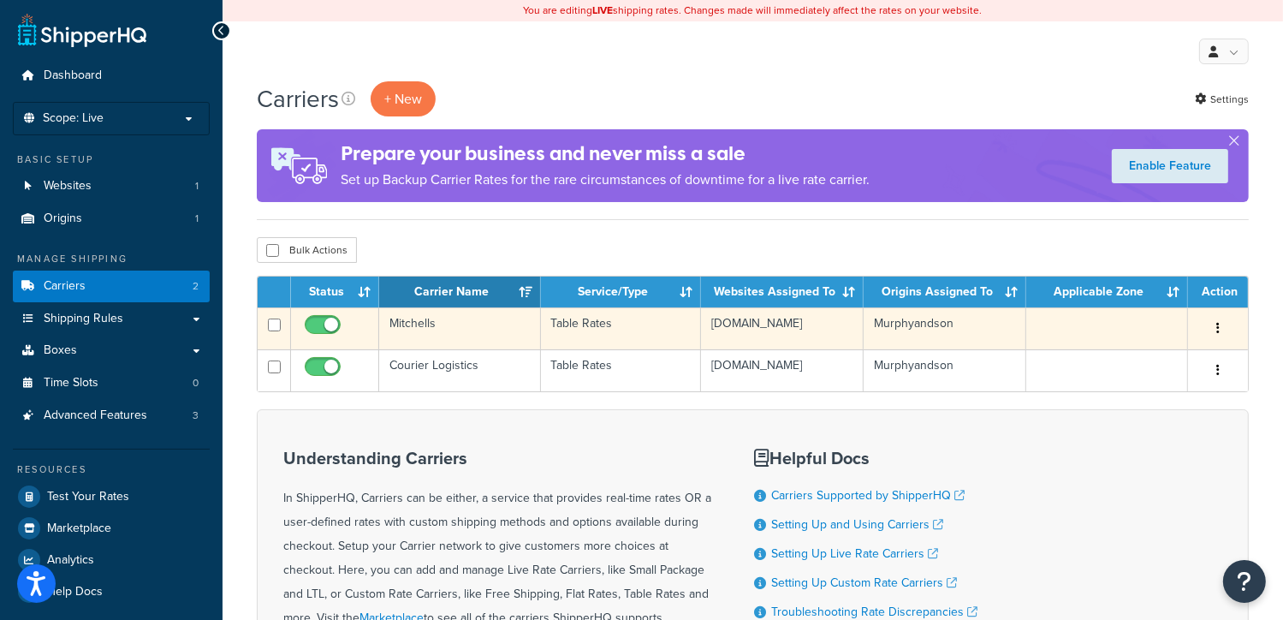
click at [1229, 326] on button "button" at bounding box center [1218, 328] width 24 height 27
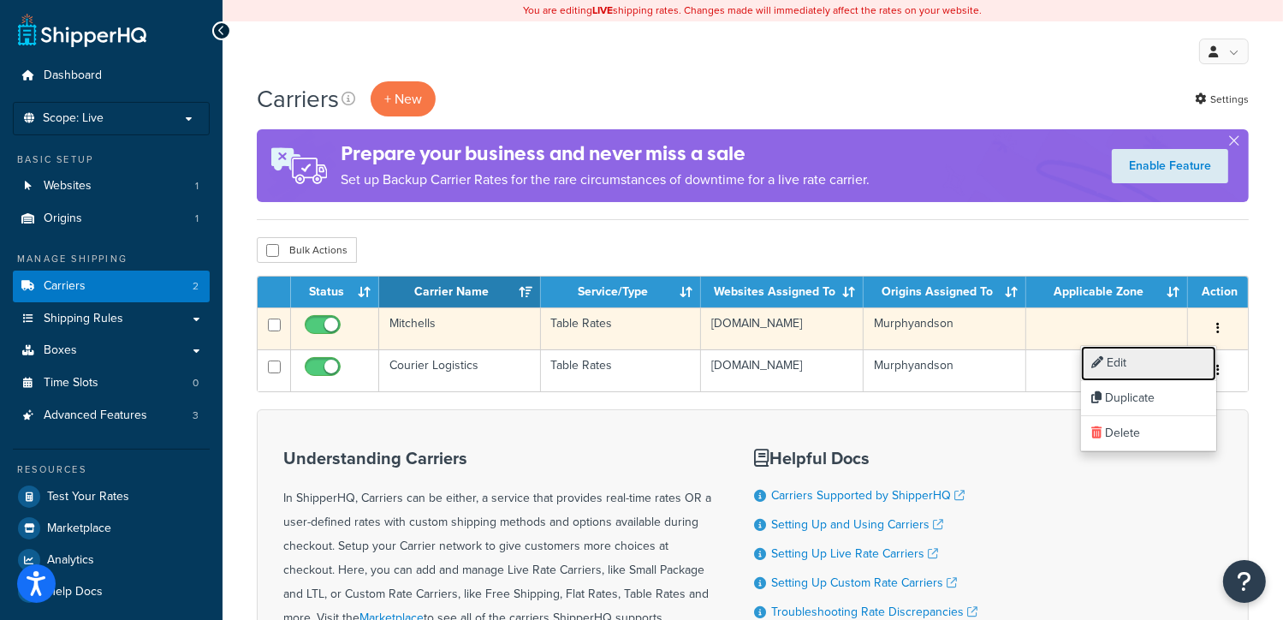
click at [1121, 359] on link "Edit" at bounding box center [1148, 363] width 135 height 35
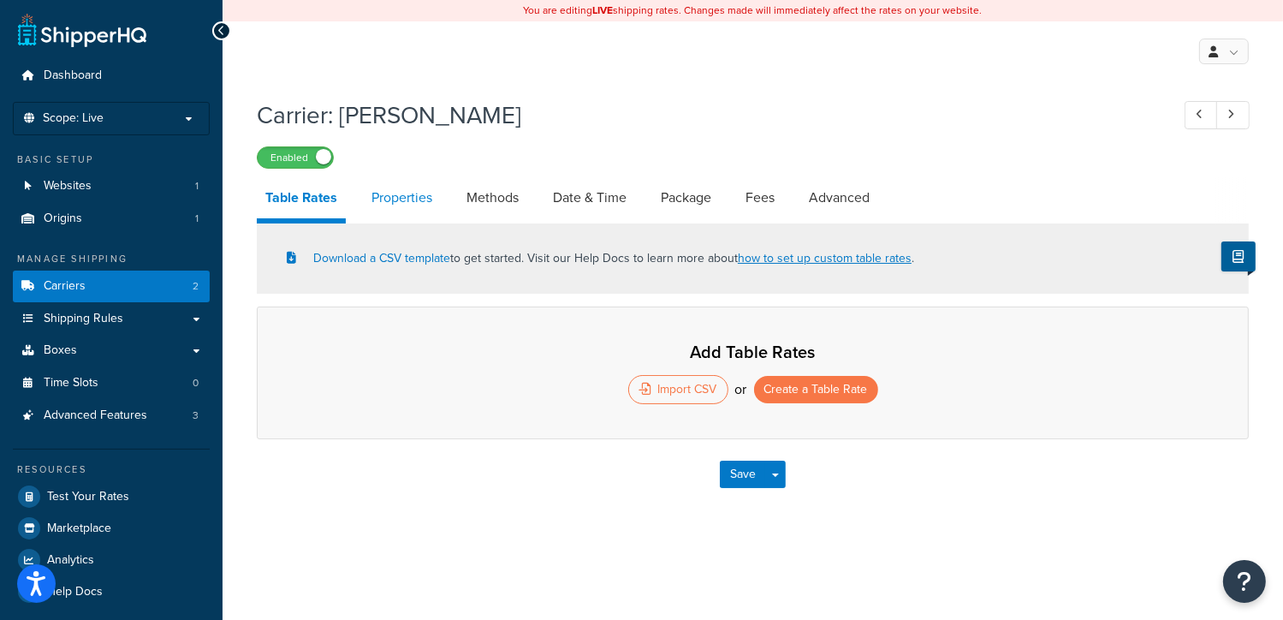
click at [403, 199] on link "Properties" at bounding box center [402, 197] width 78 height 41
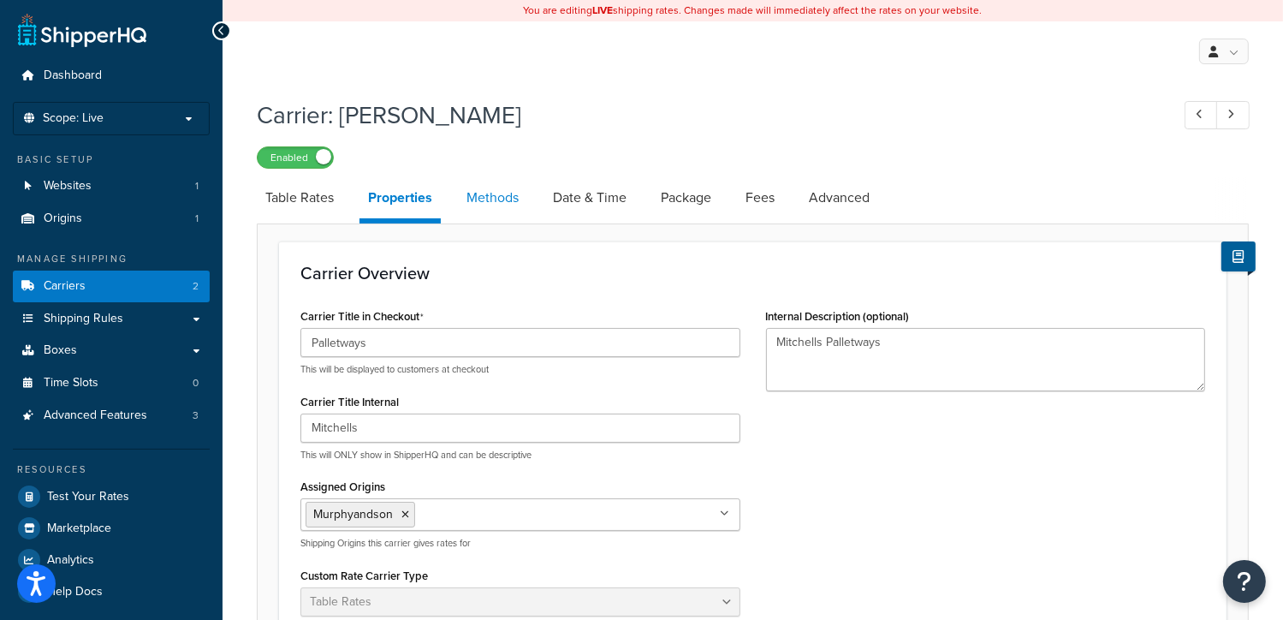
click at [513, 201] on link "Methods" at bounding box center [492, 197] width 69 height 41
select select "25"
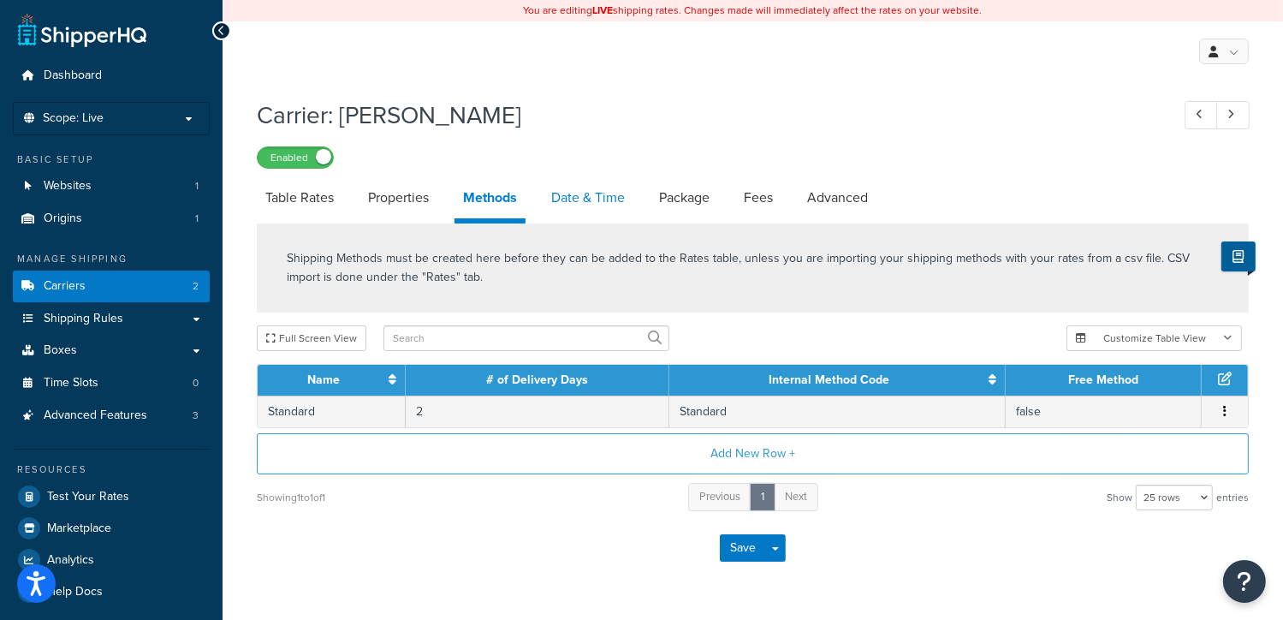
click at [599, 193] on link "Date & Time" at bounding box center [588, 197] width 91 height 41
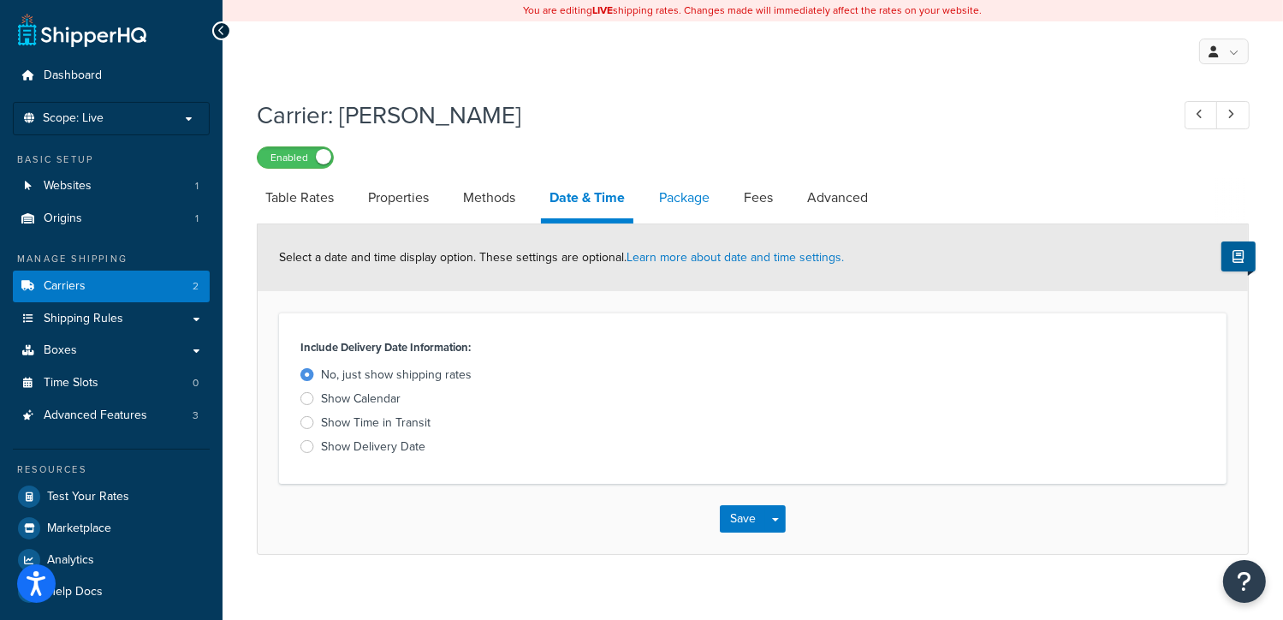
click at [708, 199] on link "Package" at bounding box center [685, 197] width 68 height 41
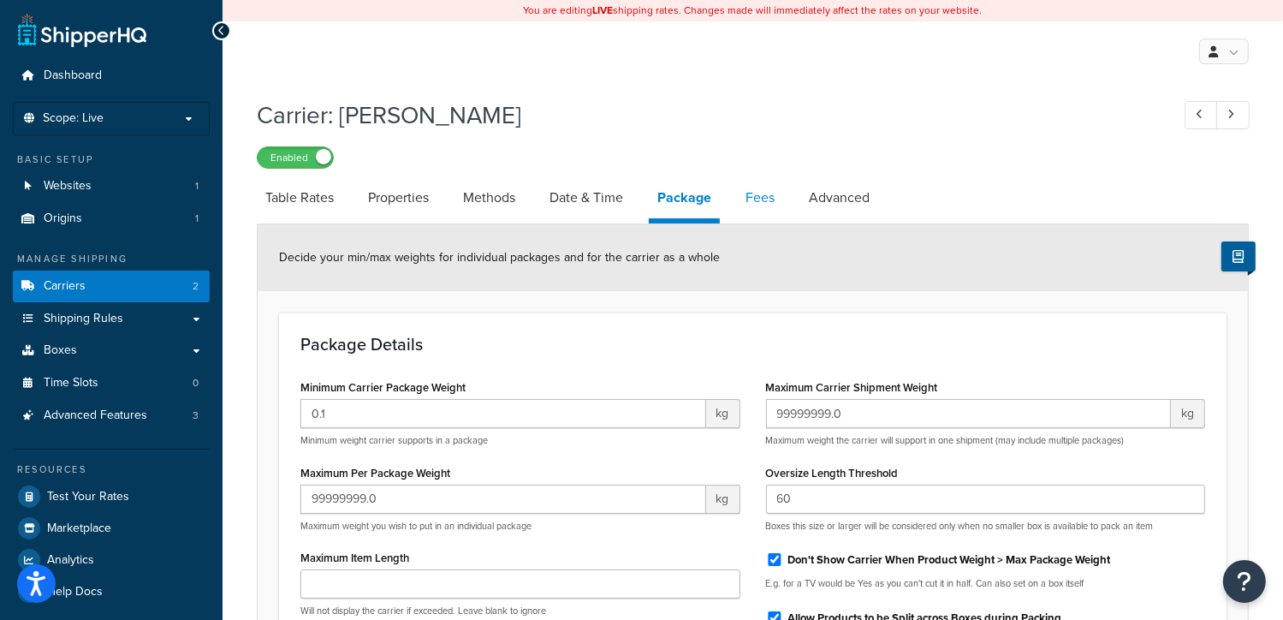
click at [757, 205] on link "Fees" at bounding box center [760, 197] width 46 height 41
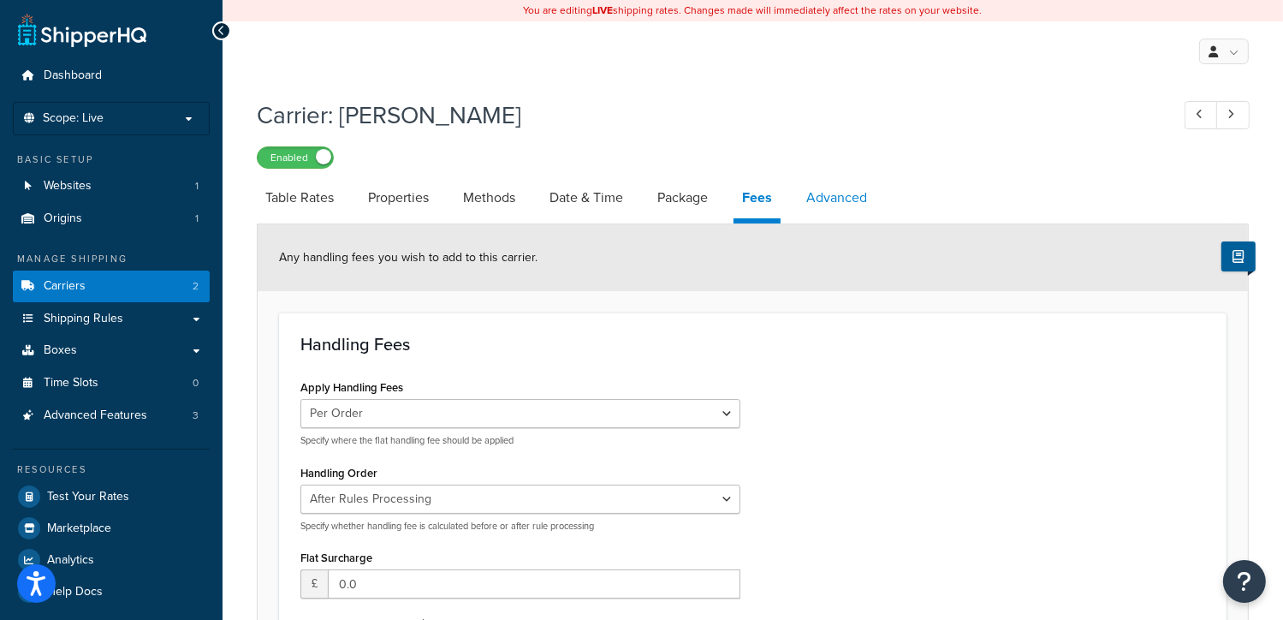
click at [821, 202] on link "Advanced" at bounding box center [837, 197] width 78 height 41
select select "false"
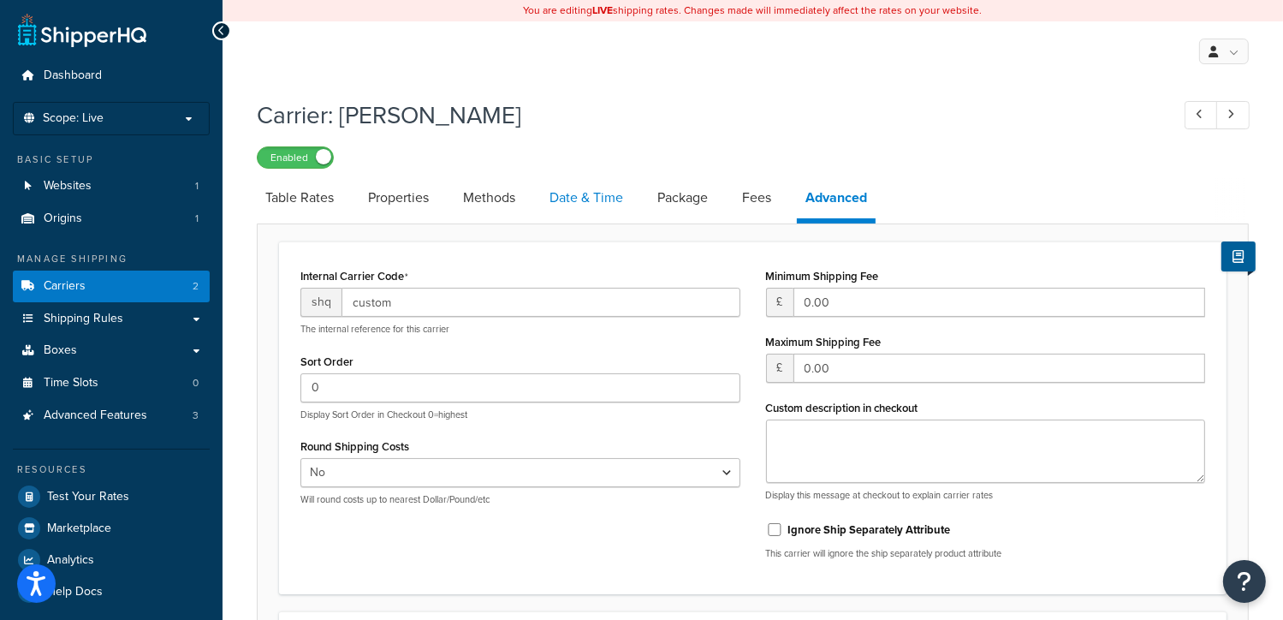
click at [583, 198] on link "Date & Time" at bounding box center [586, 197] width 91 height 41
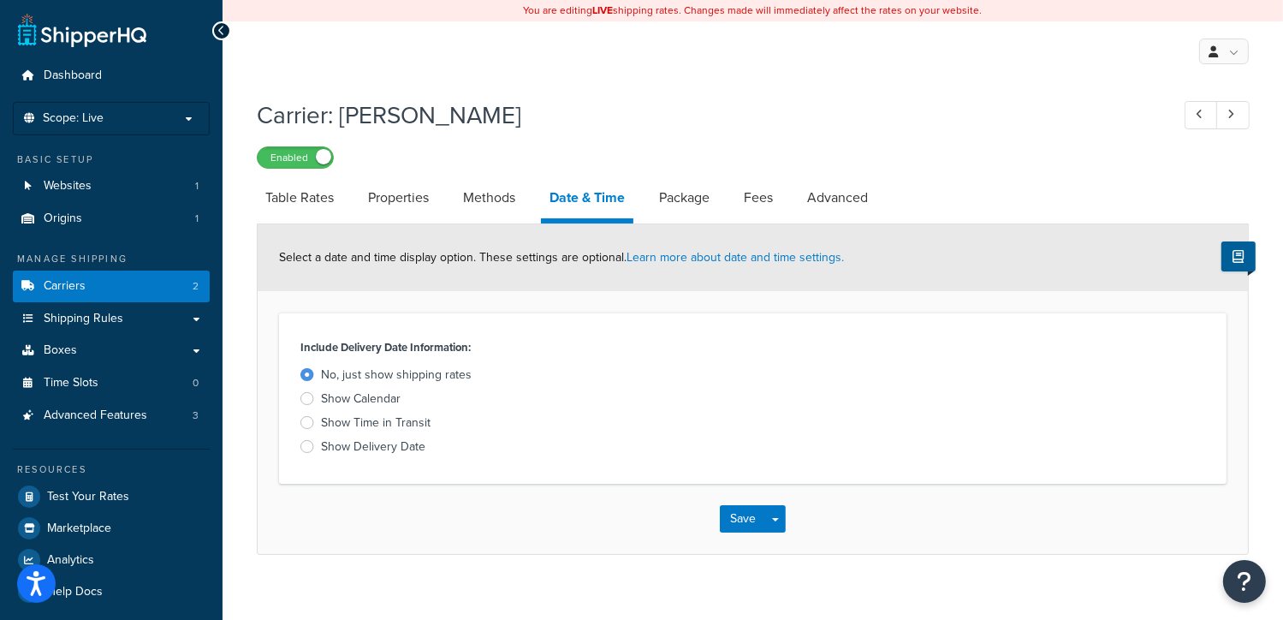
drag, startPoint x: 306, startPoint y: 198, endPoint x: 233, endPoint y: 219, distance: 76.7
click at [306, 198] on link "Table Rates" at bounding box center [300, 197] width 86 height 41
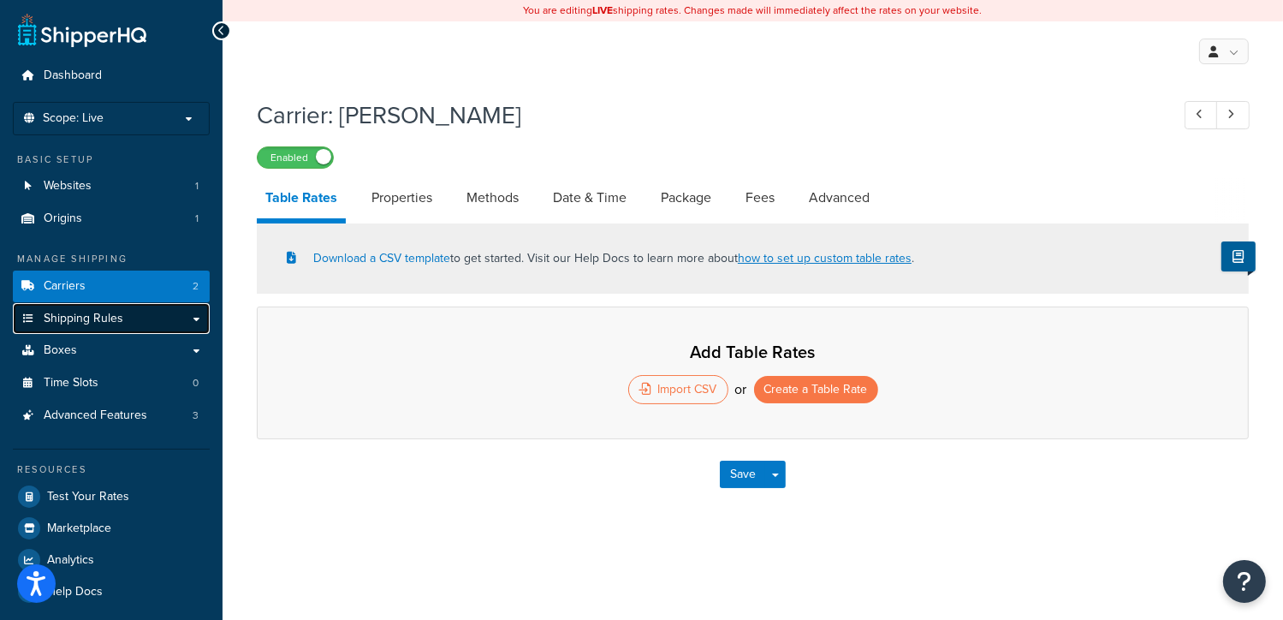
click at [137, 332] on link "Shipping Rules" at bounding box center [111, 319] width 197 height 32
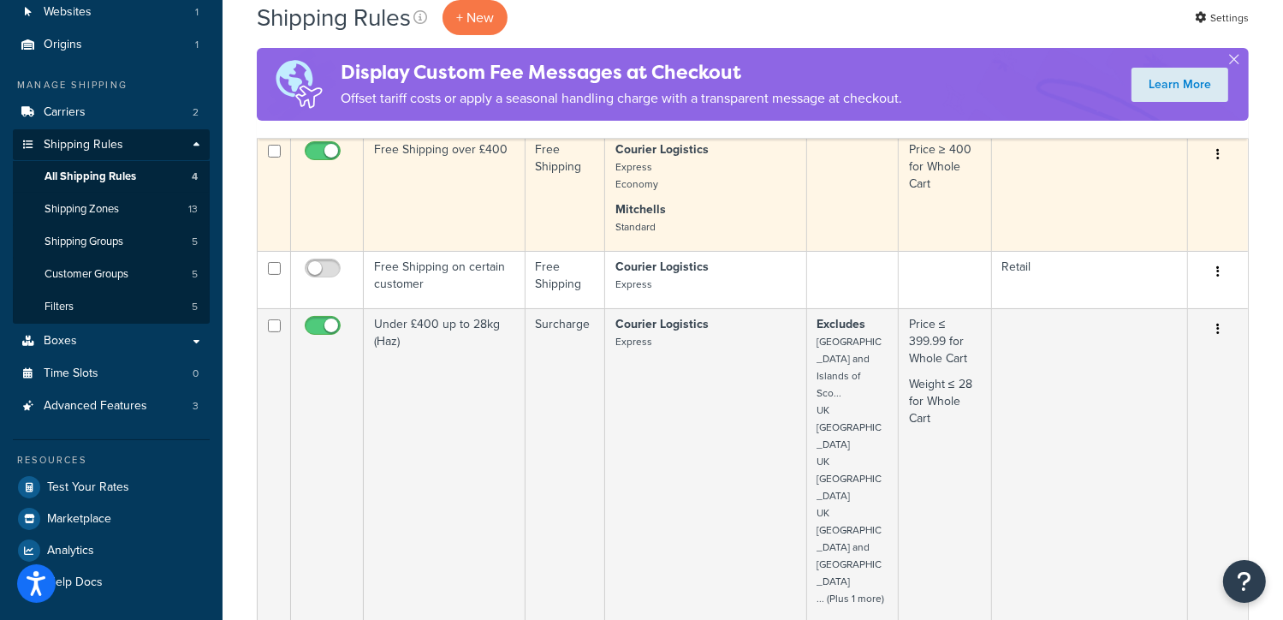
scroll to position [171, 0]
click at [1218, 157] on icon "button" at bounding box center [1217, 157] width 3 height 12
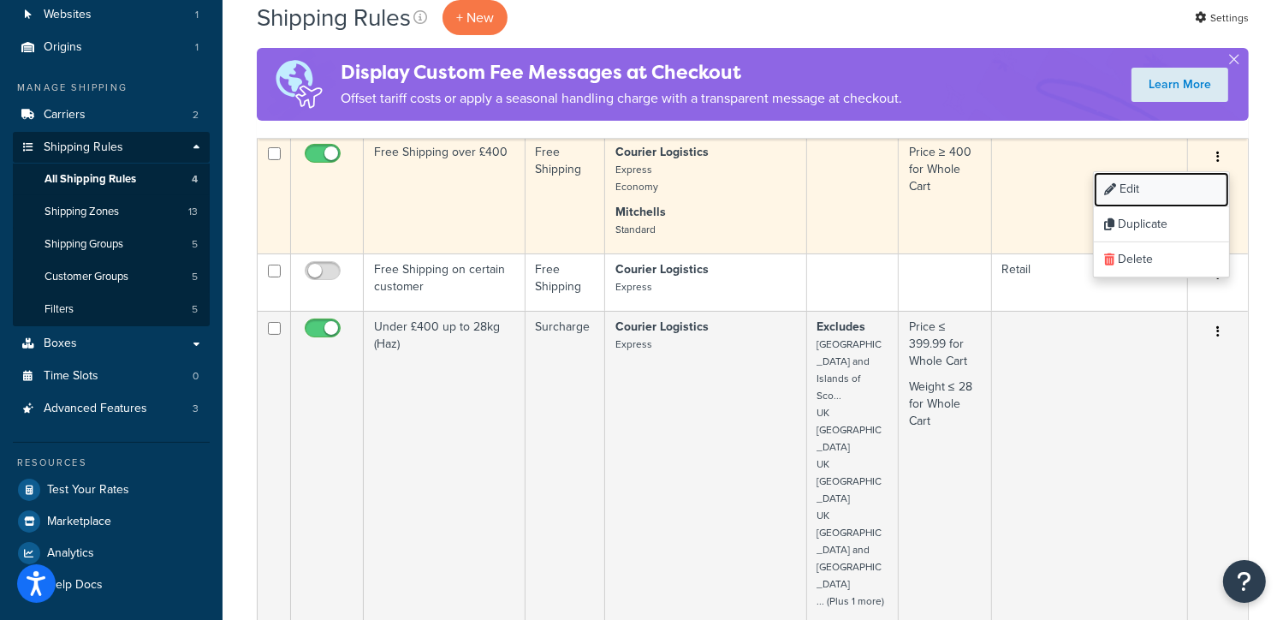
click at [1163, 184] on link "Edit" at bounding box center [1161, 189] width 135 height 35
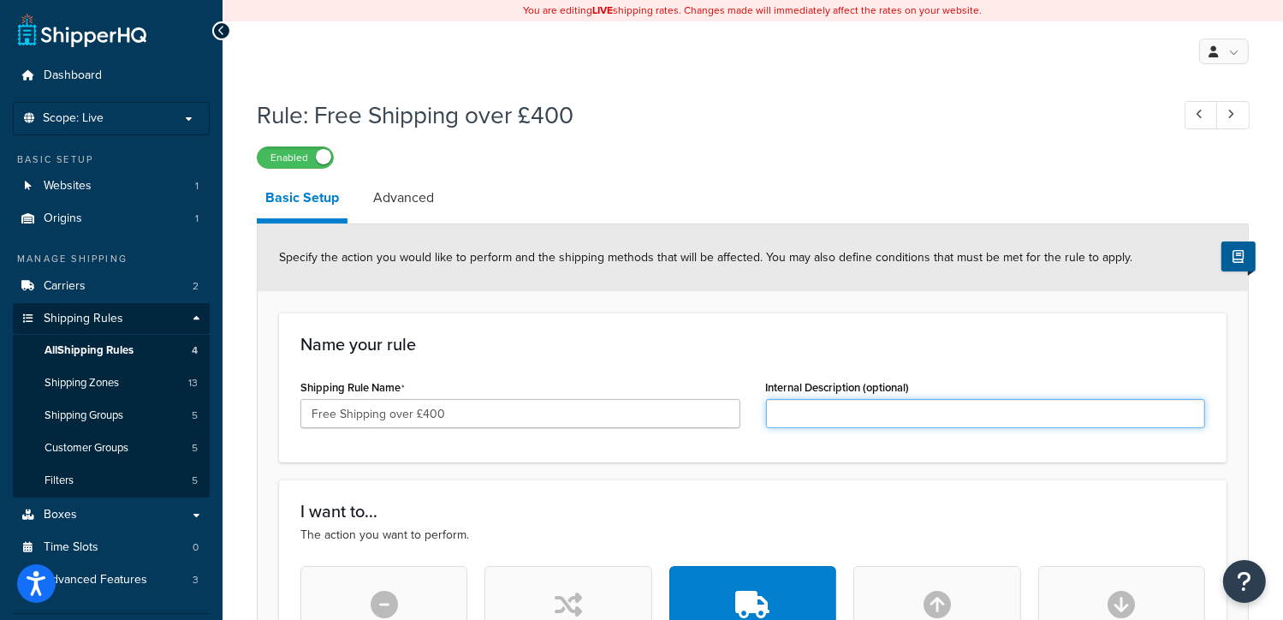
click at [805, 410] on input "Internal Description (optional)" at bounding box center [986, 413] width 440 height 29
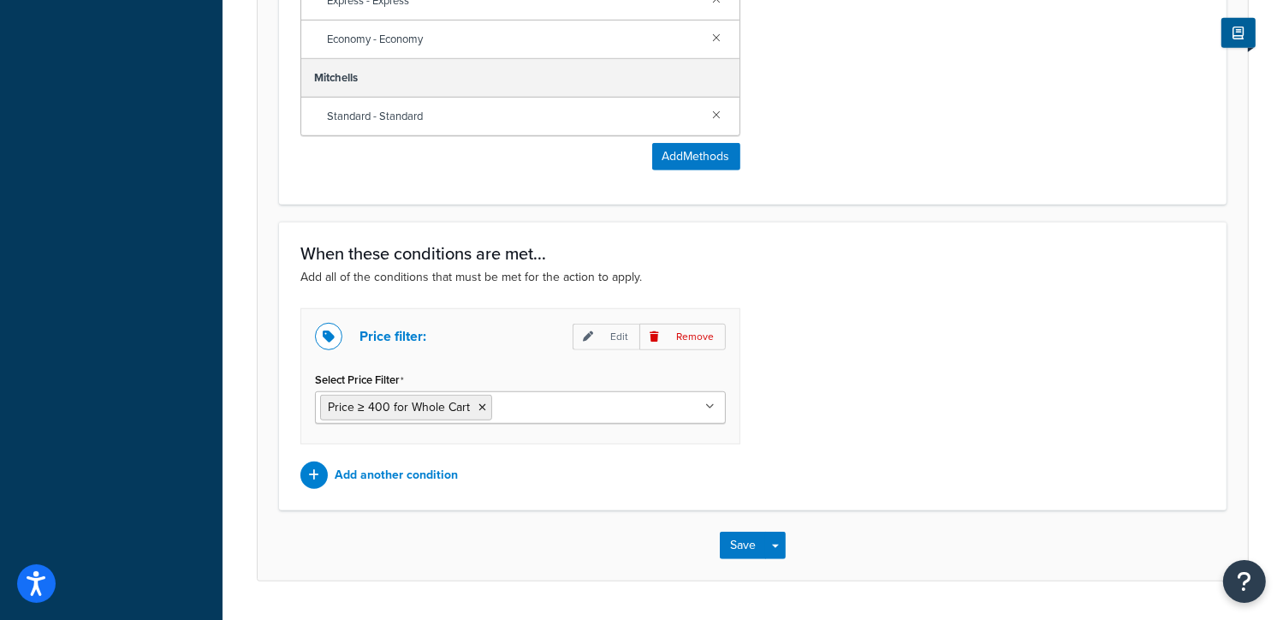
scroll to position [1091, 0]
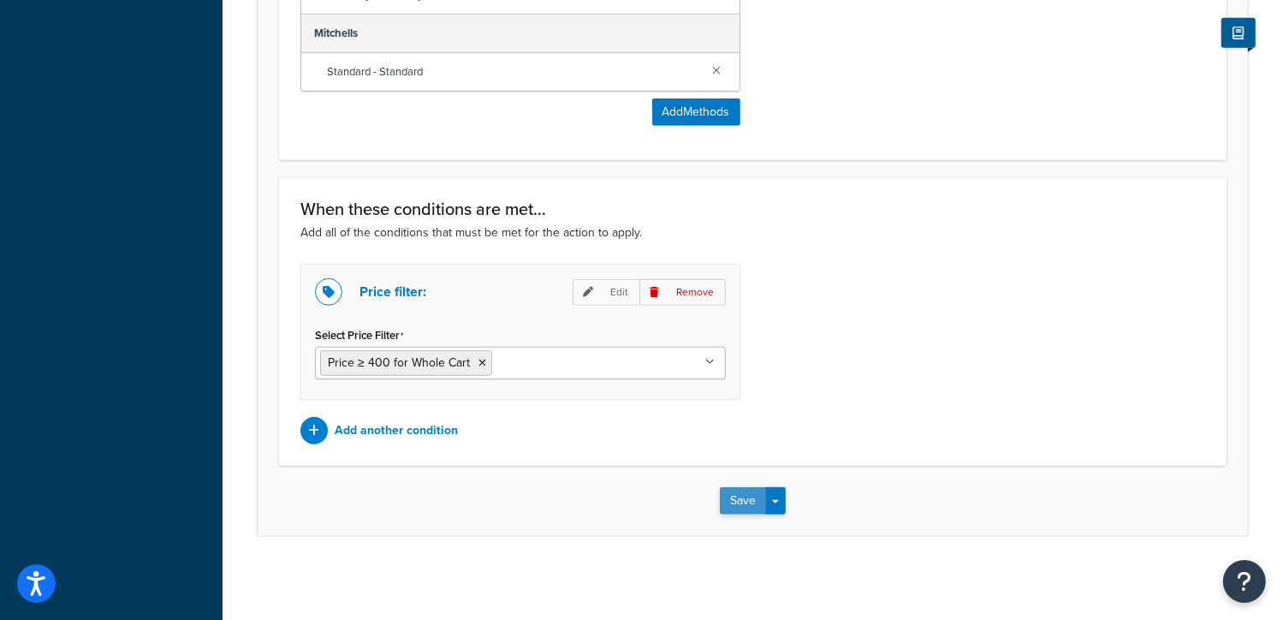
type input "W1"
click at [752, 506] on button "Save" at bounding box center [743, 500] width 46 height 27
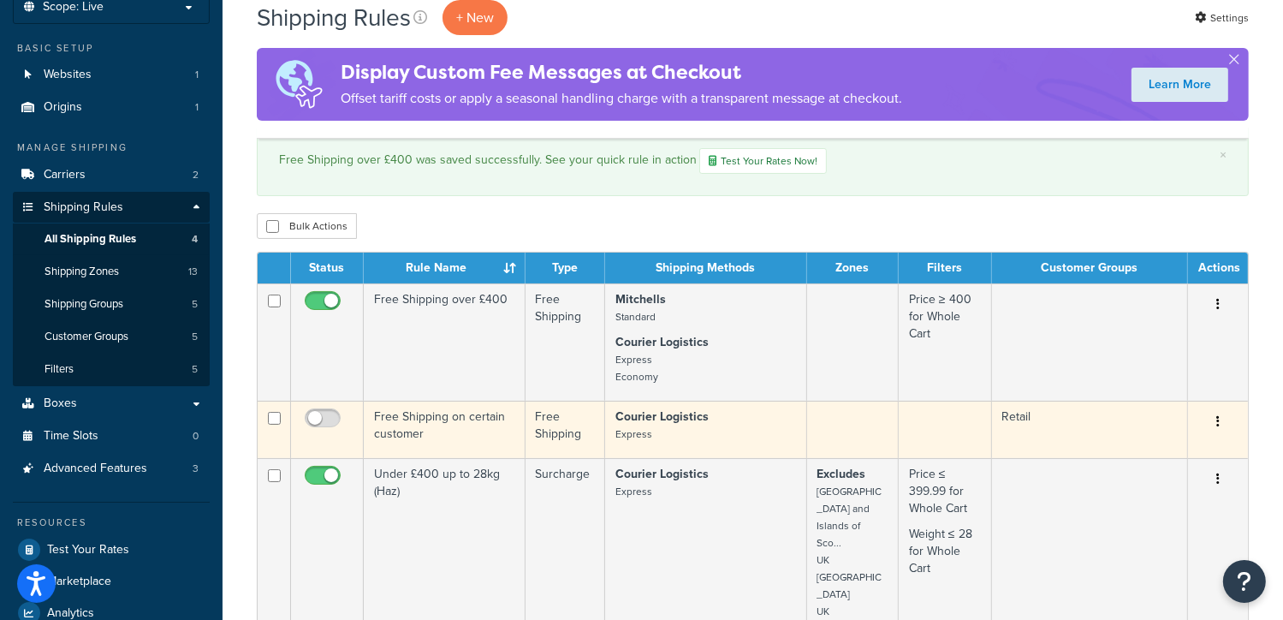
scroll to position [112, 0]
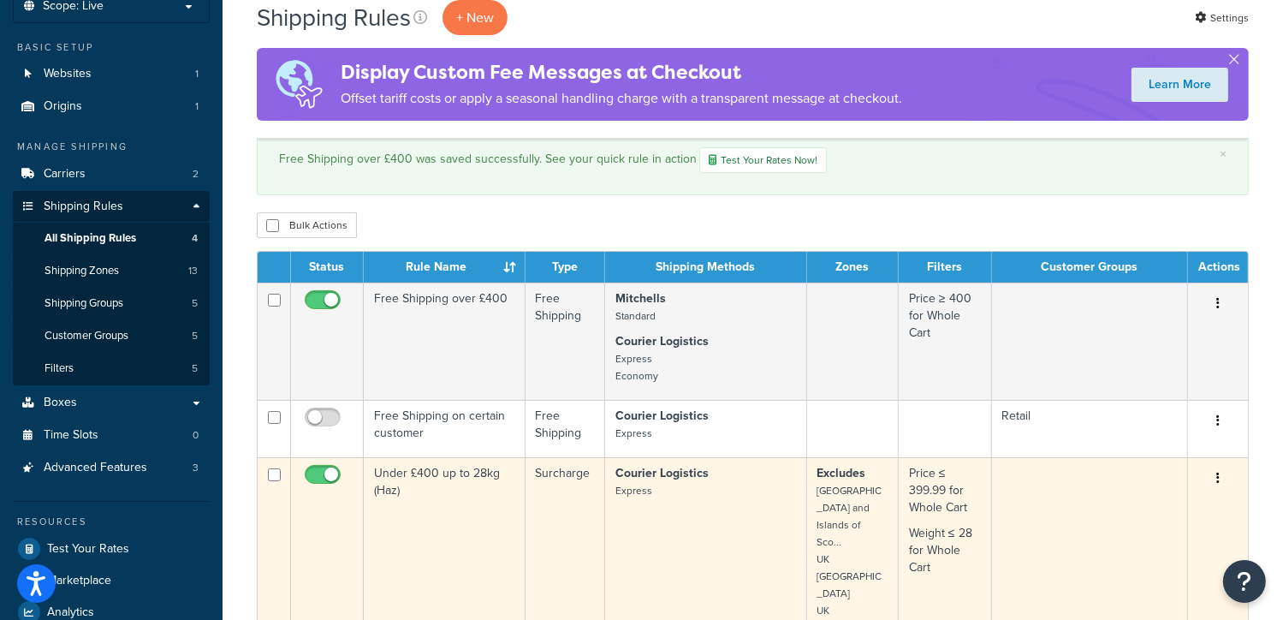
click at [1216, 468] on button "button" at bounding box center [1218, 478] width 24 height 27
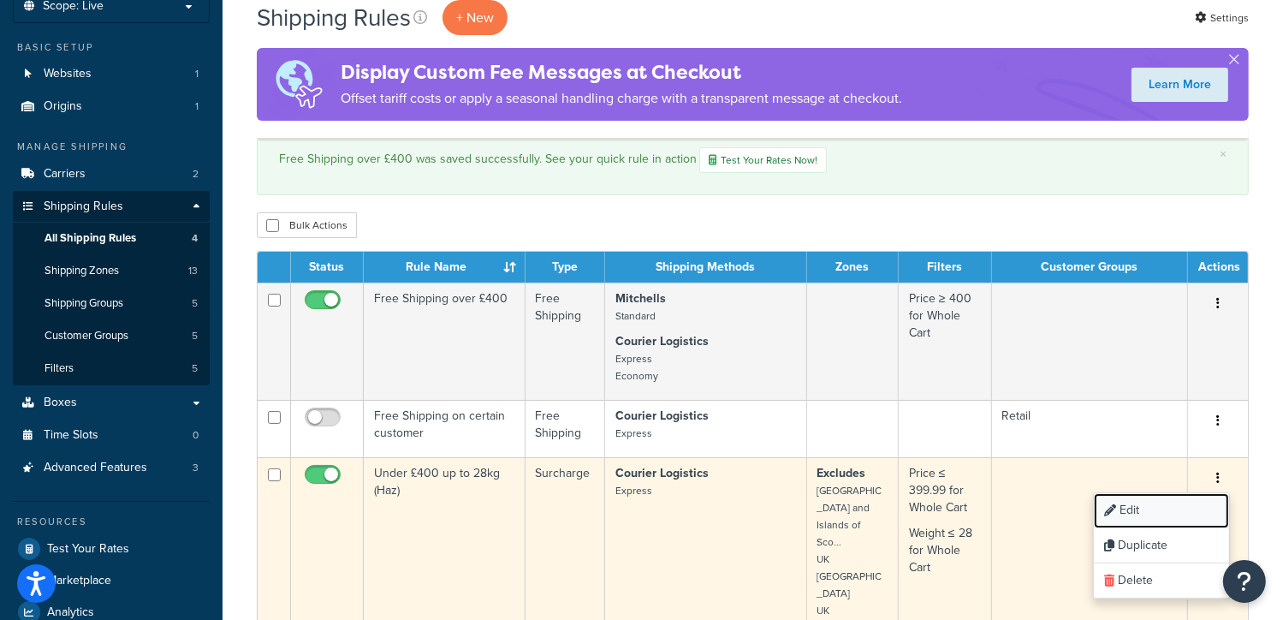
click at [1156, 513] on link "Edit" at bounding box center [1161, 510] width 135 height 35
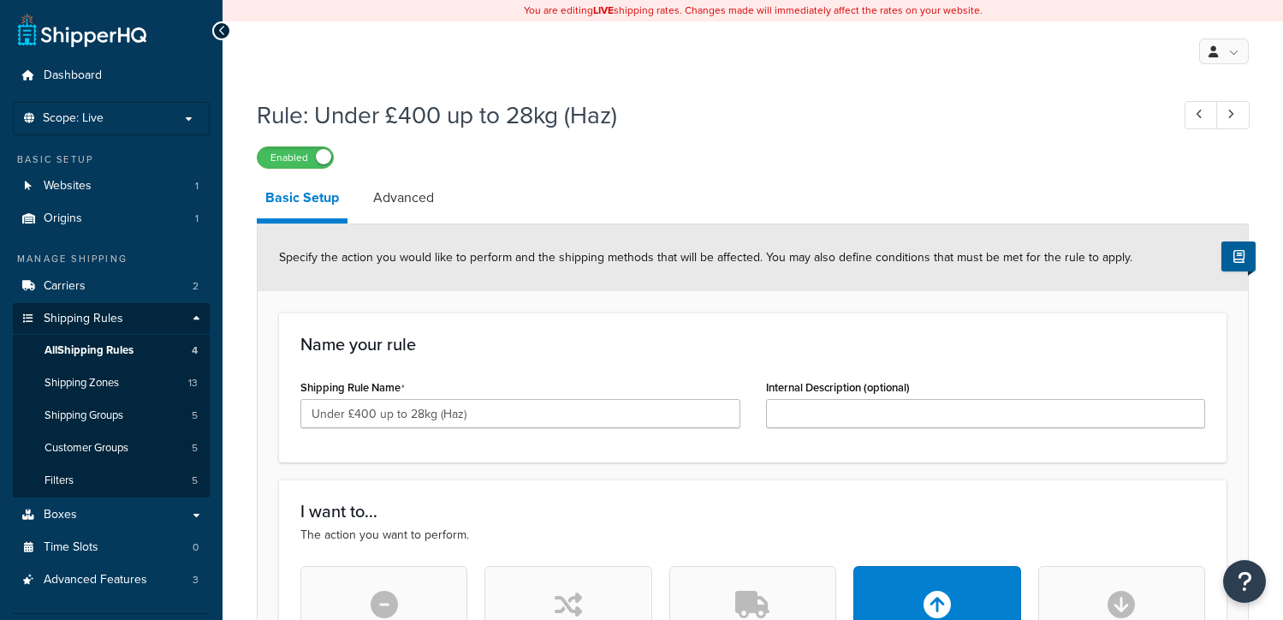
select select "SHIPPING_GROUP"
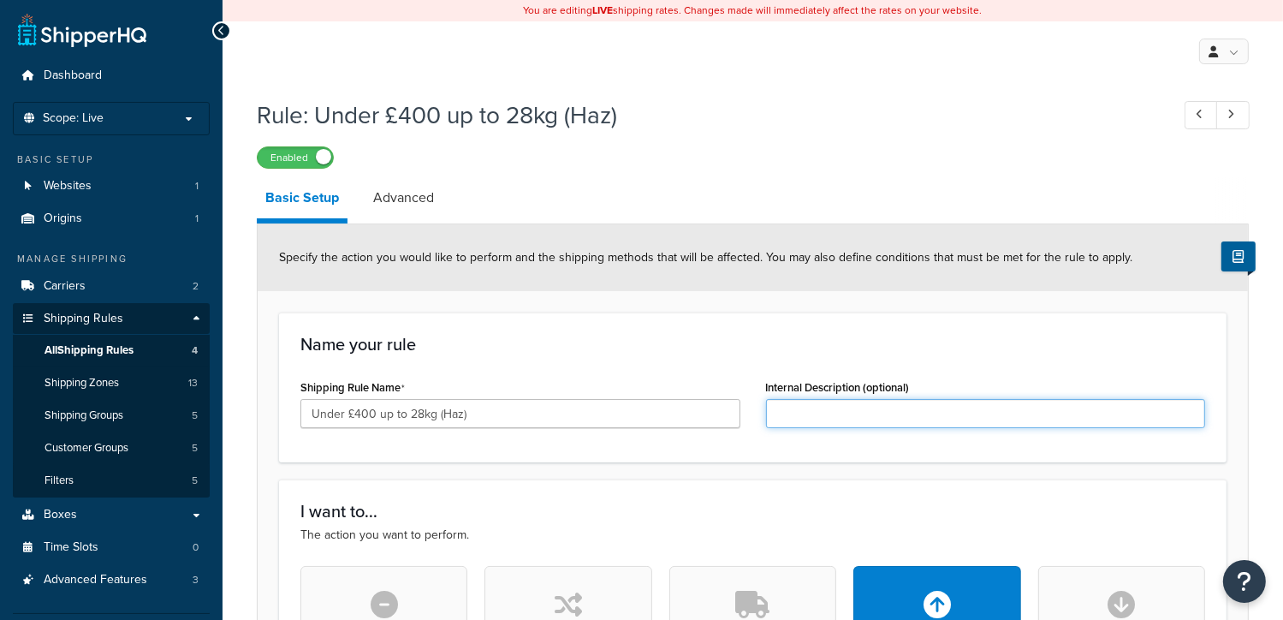
click at [825, 410] on input "Internal Description (optional)" at bounding box center [986, 413] width 440 height 29
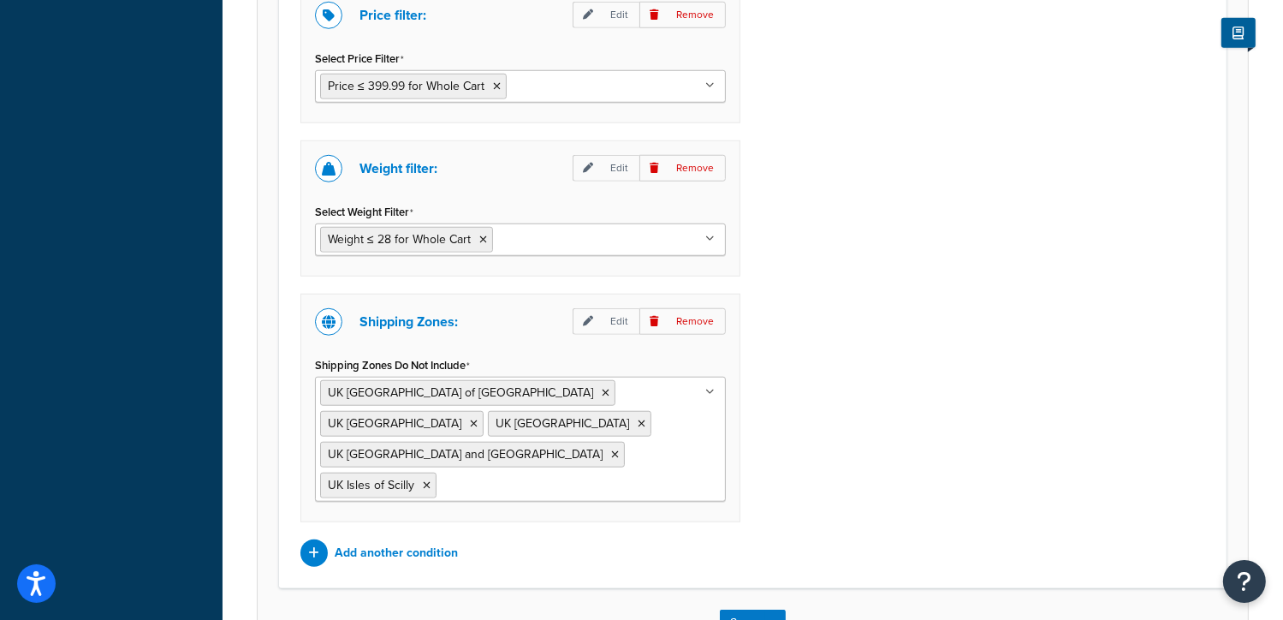
scroll to position [1564, 0]
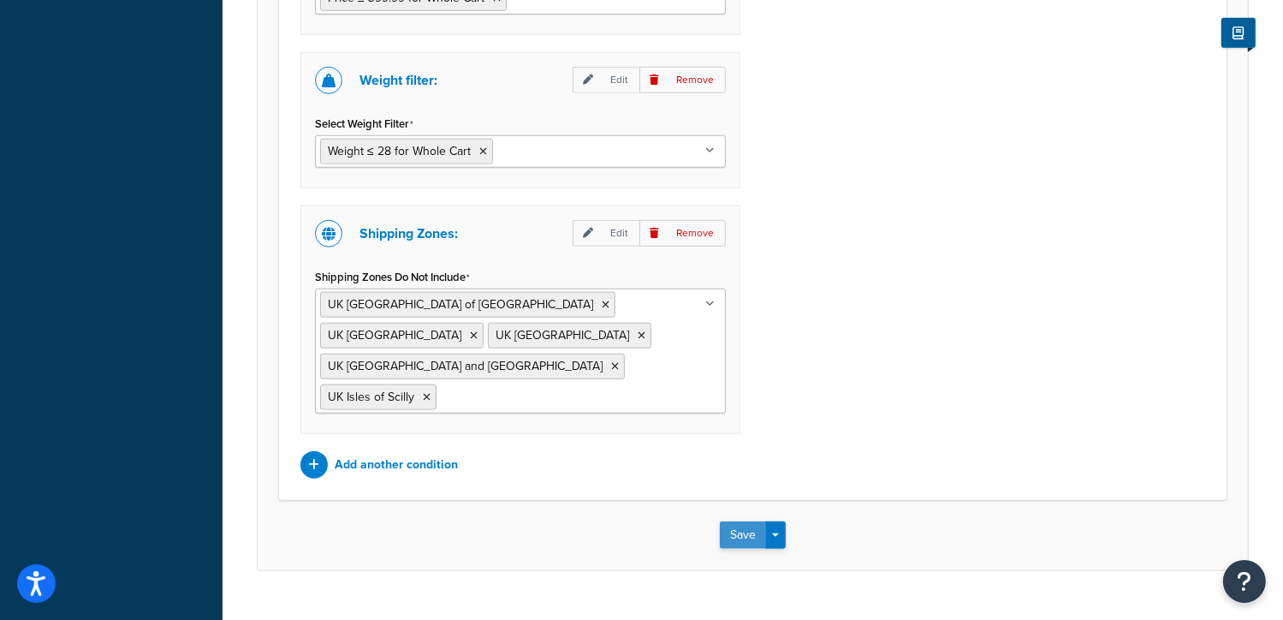
type input "W2"
click at [752, 521] on button "Save" at bounding box center [743, 534] width 46 height 27
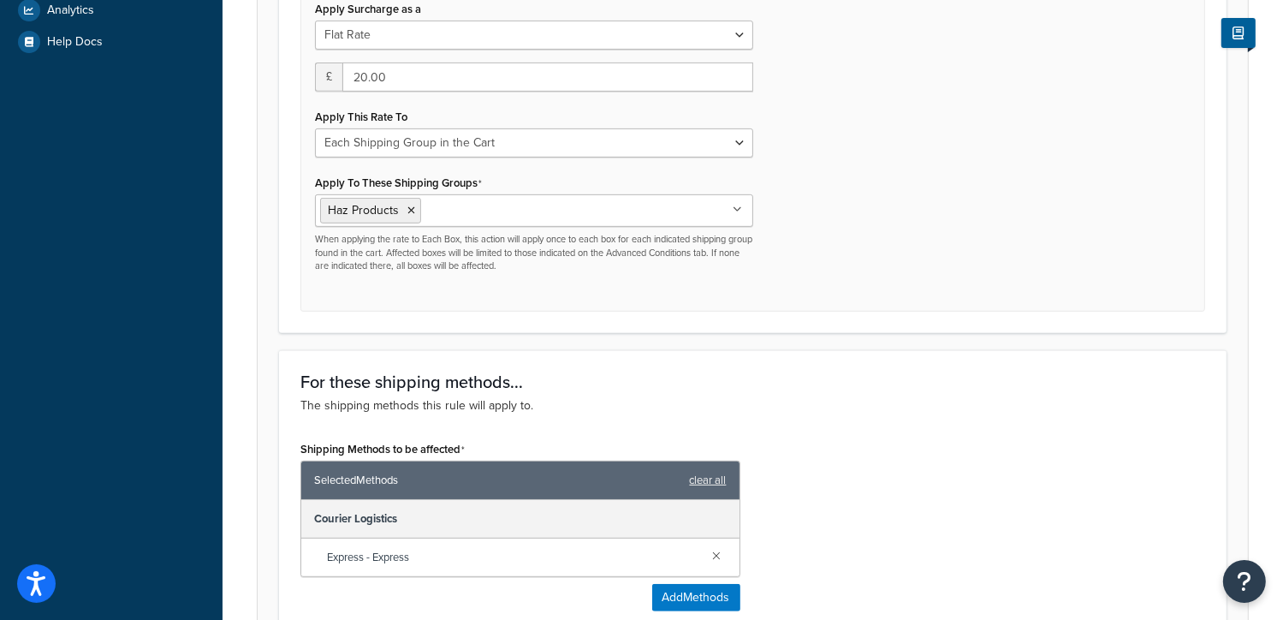
scroll to position [746, 0]
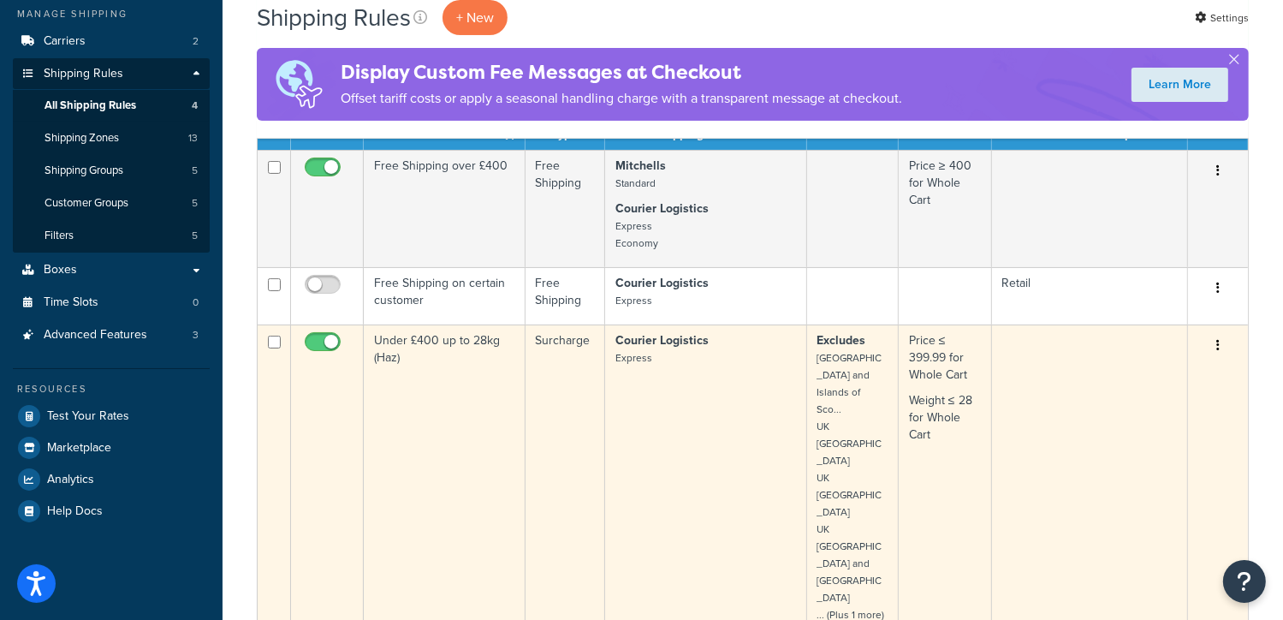
scroll to position [284, 0]
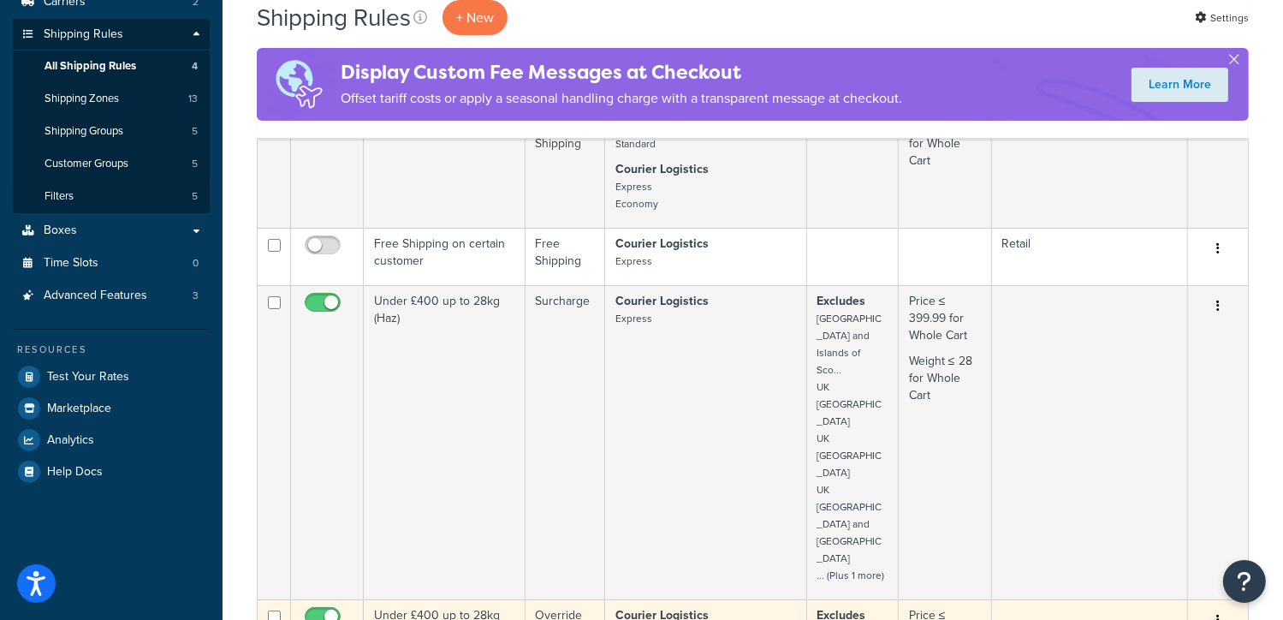
click at [1223, 607] on button "button" at bounding box center [1218, 620] width 24 height 27
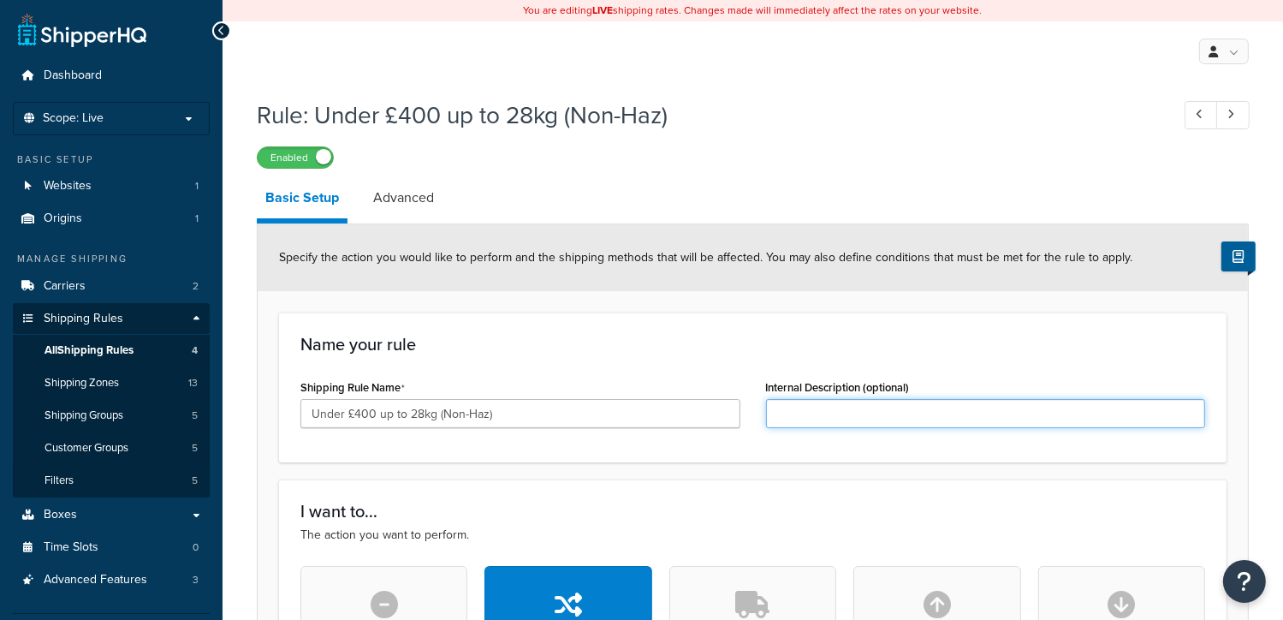
click at [811, 413] on input "Internal Description (optional)" at bounding box center [986, 413] width 440 height 29
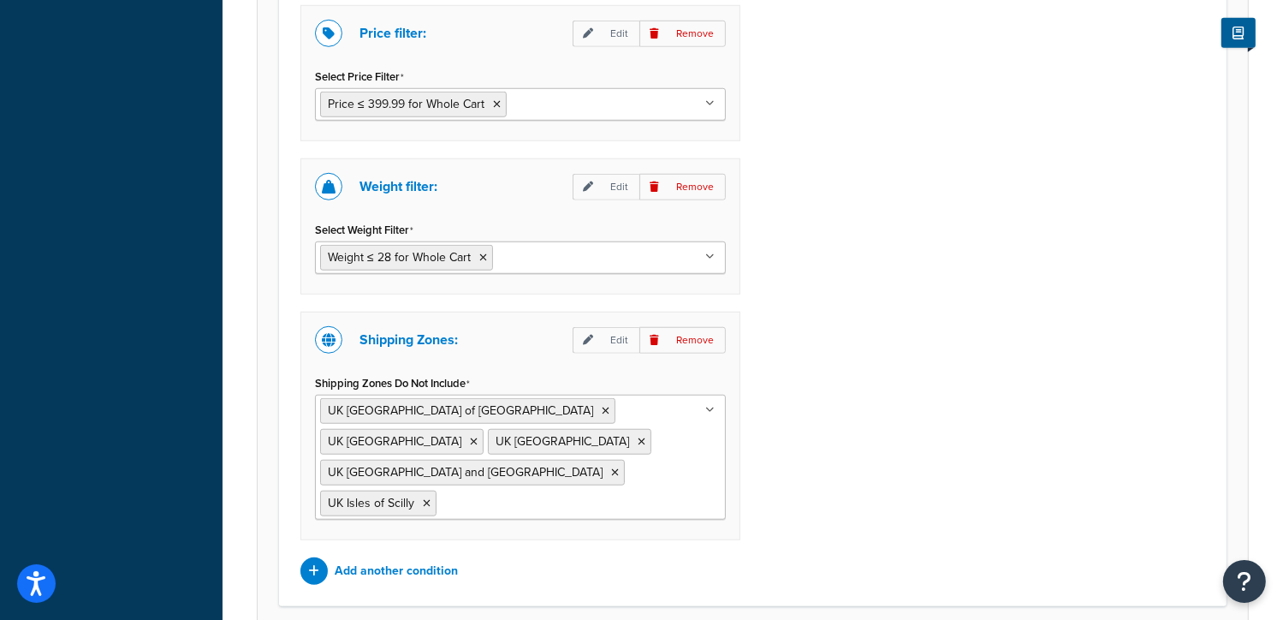
scroll to position [1449, 0]
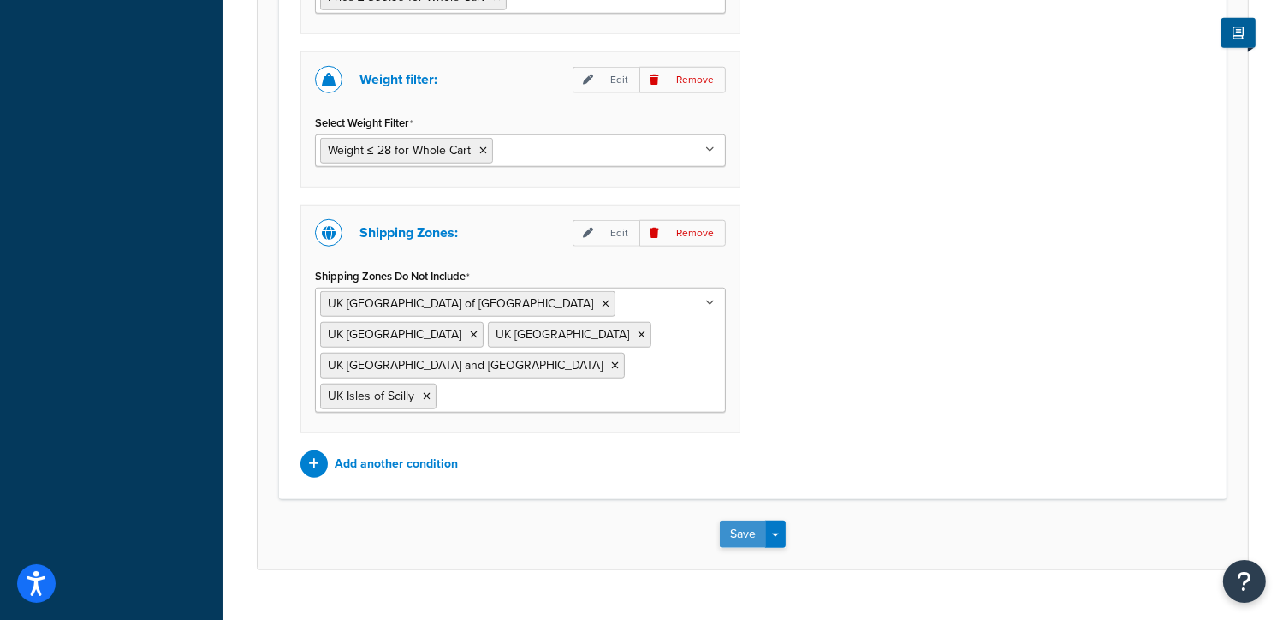
type input "W3"
click at [751, 520] on button "Save" at bounding box center [743, 533] width 46 height 27
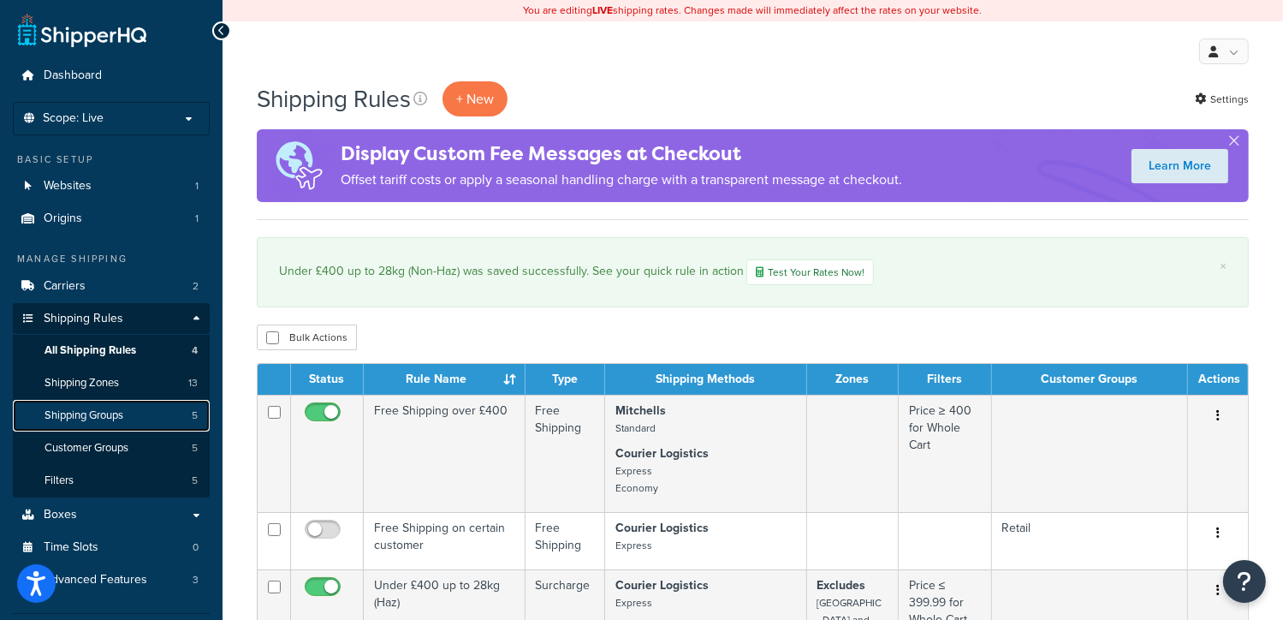
click at [163, 411] on link "Shipping Groups 5" at bounding box center [111, 416] width 197 height 32
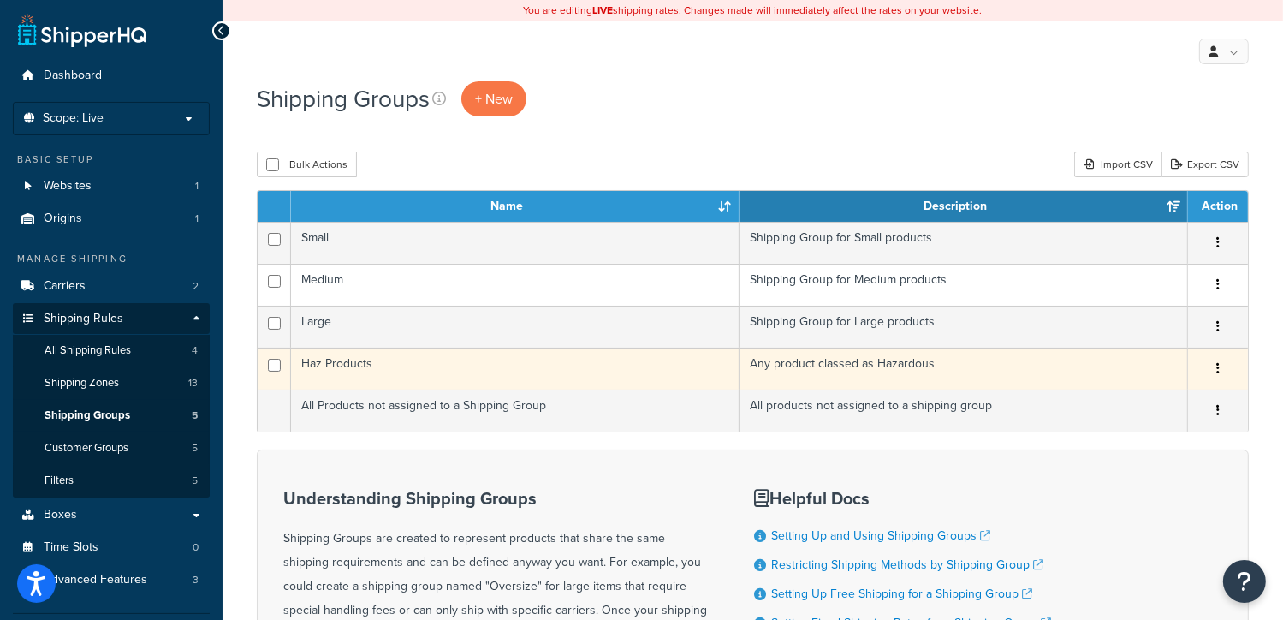
click at [1219, 373] on icon "button" at bounding box center [1217, 368] width 3 height 12
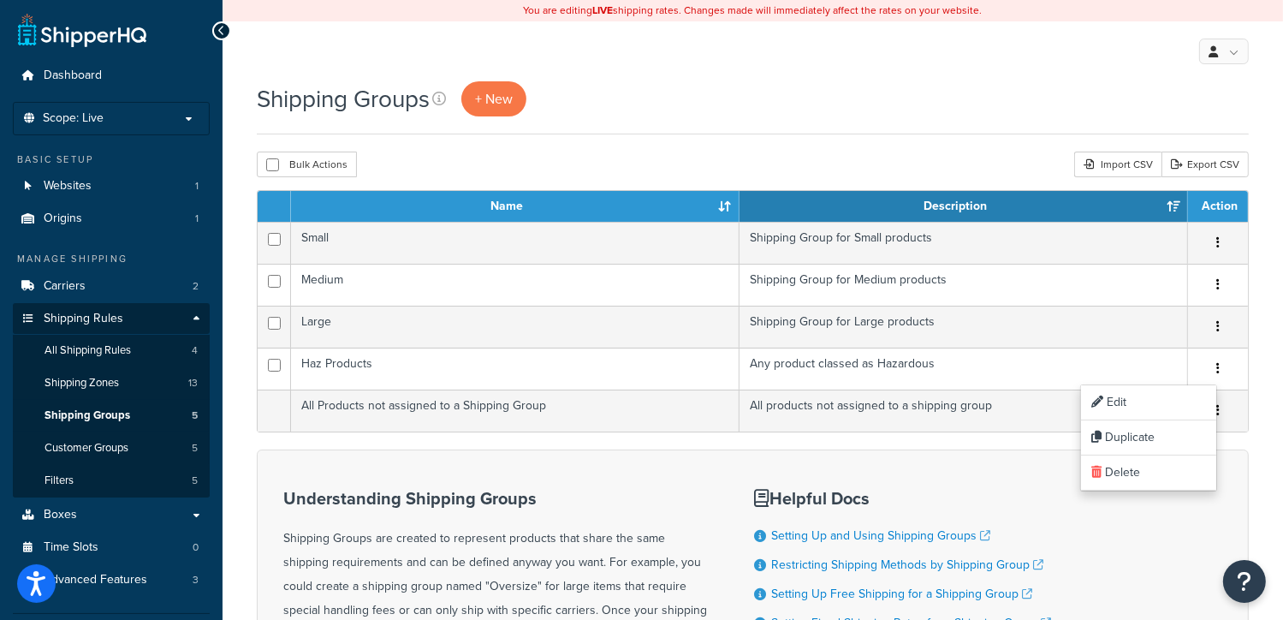
click at [980, 479] on div "Helpful Docs Setting Up and Using Shipping Groups Restricting Shipping Methods …" at bounding box center [948, 625] width 389 height 299
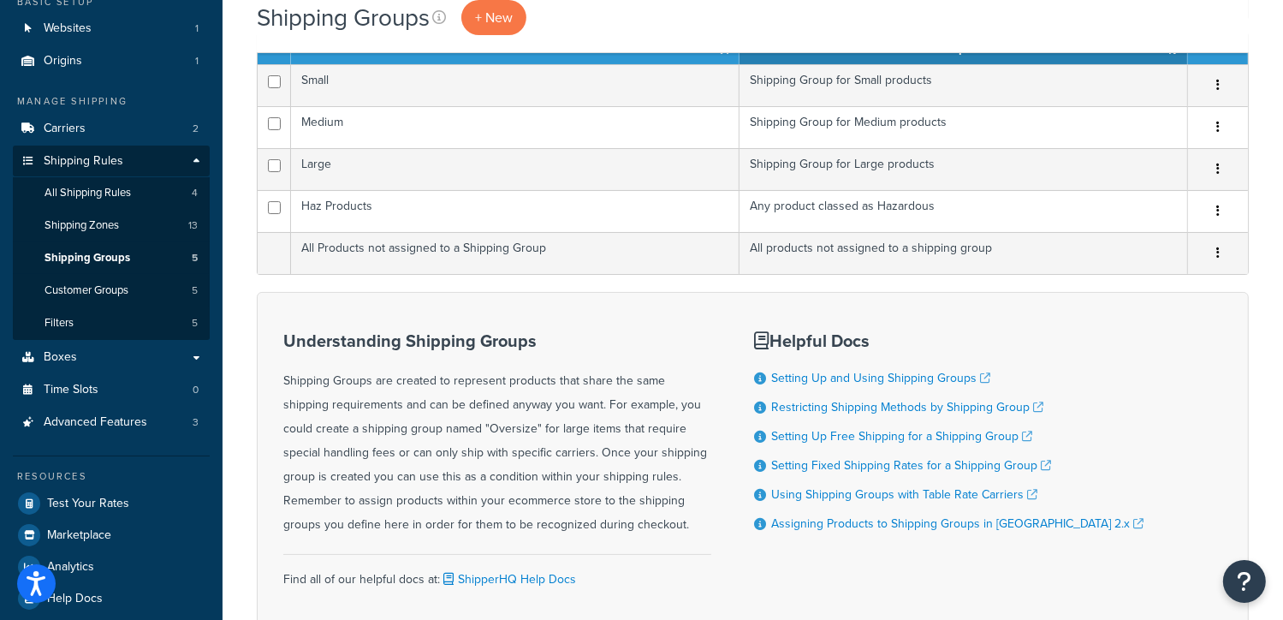
scroll to position [159, 0]
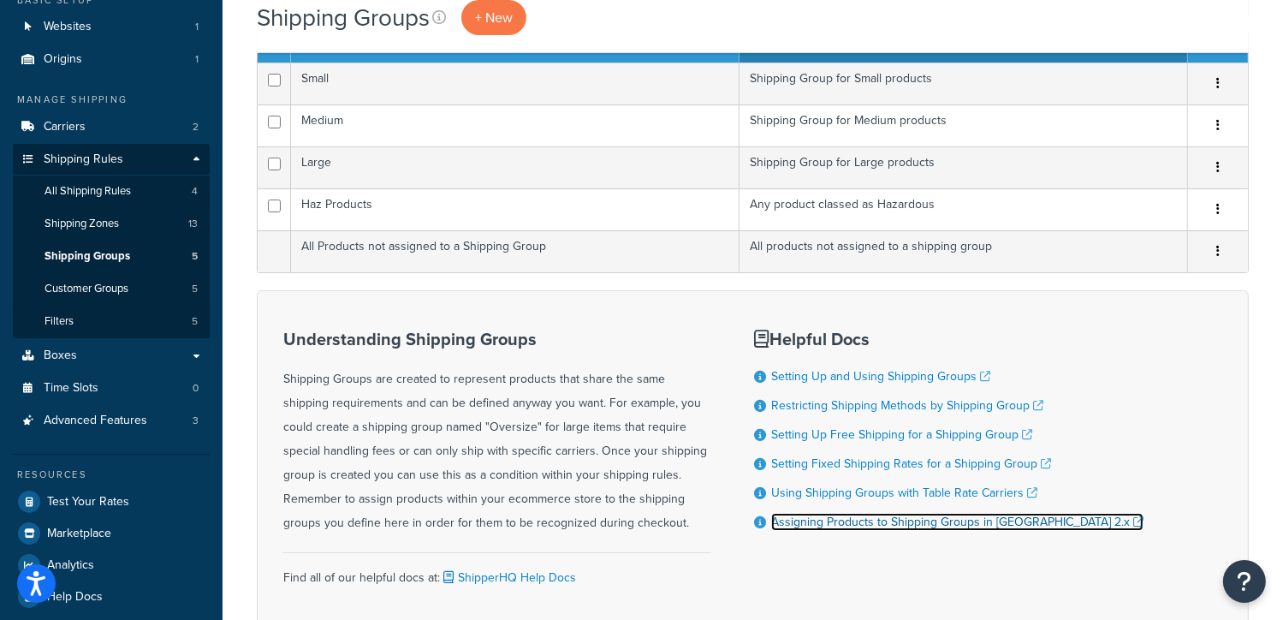
click at [998, 526] on link "Assigning Products to Shipping Groups in [GEOGRAPHIC_DATA] 2.x" at bounding box center [957, 522] width 372 height 18
